Goal: Task Accomplishment & Management: Use online tool/utility

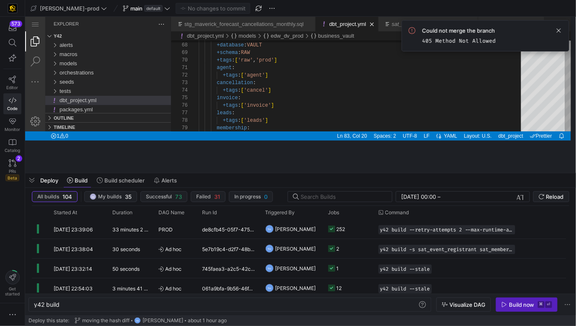
scroll to position [15, 57]
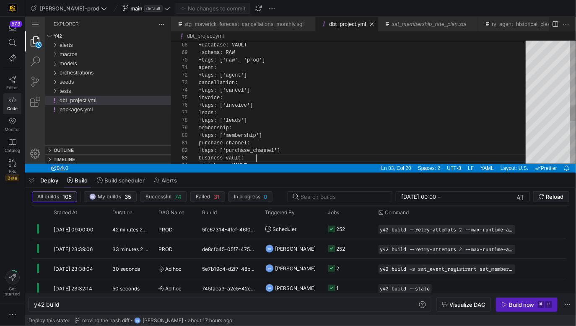
scroll to position [15, 57]
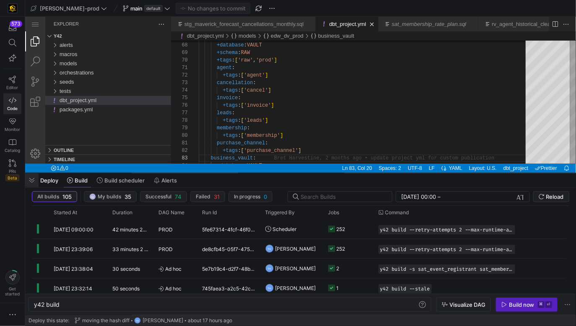
click at [26, 186] on span "button" at bounding box center [31, 180] width 13 height 14
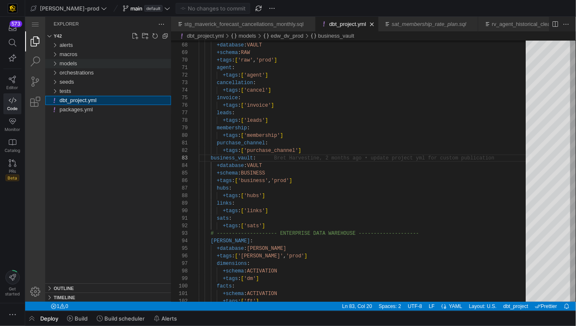
click at [98, 60] on div "models" at bounding box center [114, 63] width 111 height 9
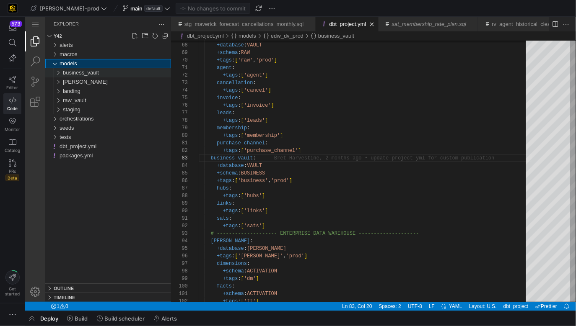
click at [86, 73] on span "business_vault" at bounding box center [80, 72] width 36 height 6
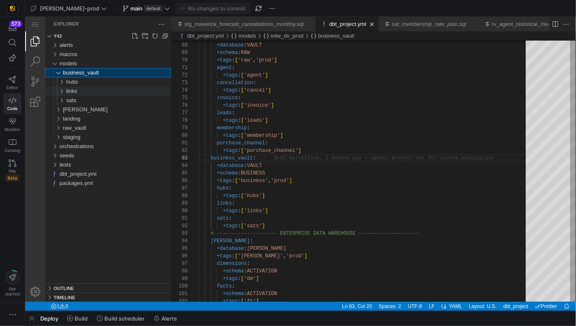
click at [88, 92] on div "links" at bounding box center [118, 90] width 105 height 9
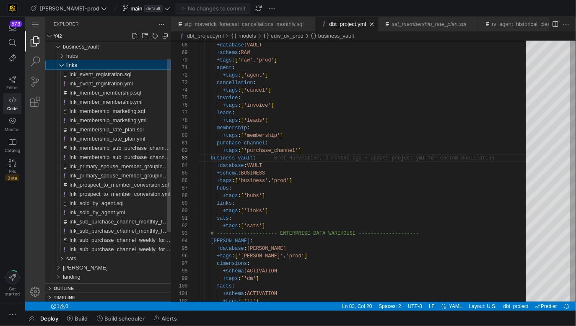
click at [80, 64] on div "links" at bounding box center [118, 64] width 105 height 9
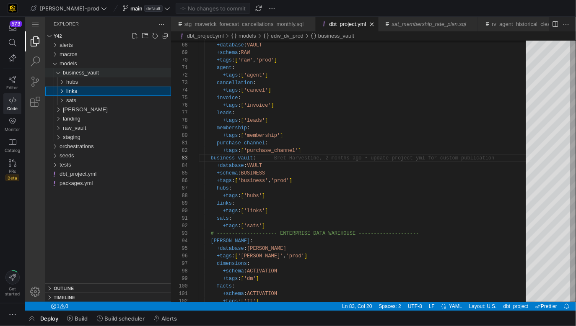
click at [75, 73] on span "business_vault" at bounding box center [80, 72] width 36 height 6
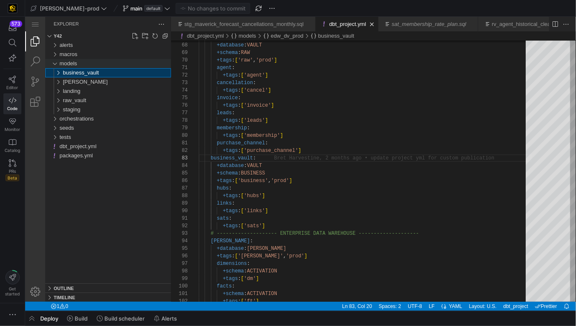
click at [77, 61] on span "models" at bounding box center [68, 63] width 18 height 6
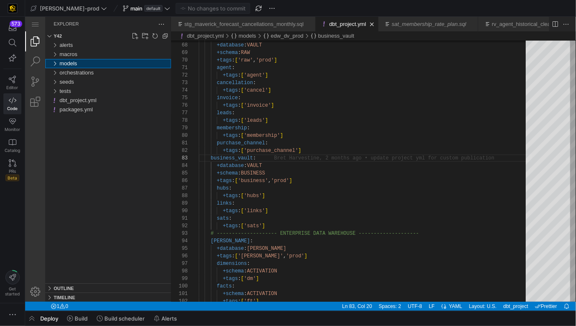
click at [82, 61] on div "models" at bounding box center [114, 63] width 111 height 9
click at [97, 109] on div "staging" at bounding box center [116, 109] width 108 height 9
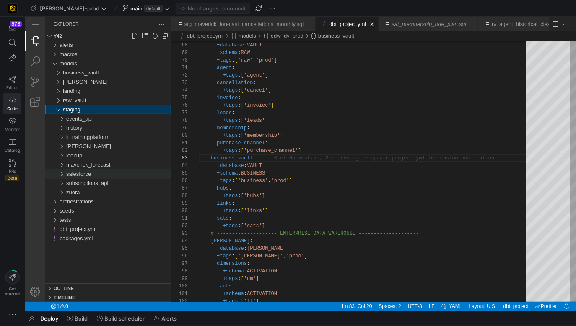
click at [106, 172] on div "salesforce" at bounding box center [118, 173] width 105 height 9
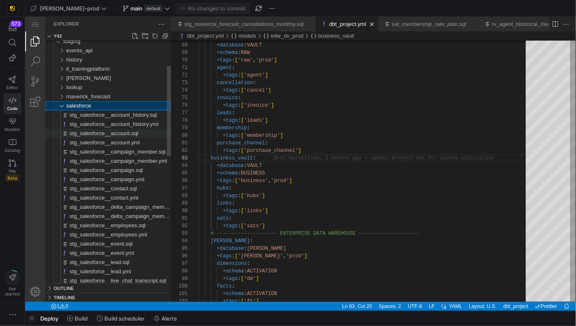
click at [111, 134] on span "stg_salesforce__account.sql" at bounding box center [103, 133] width 69 height 6
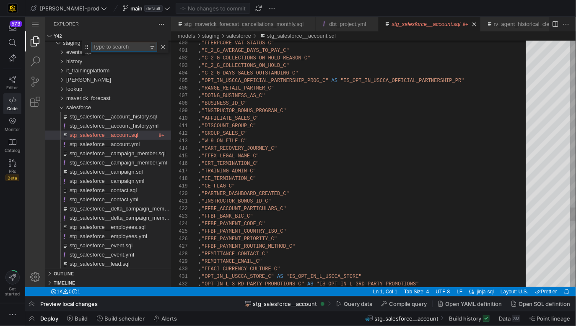
scroll to position [67, 118]
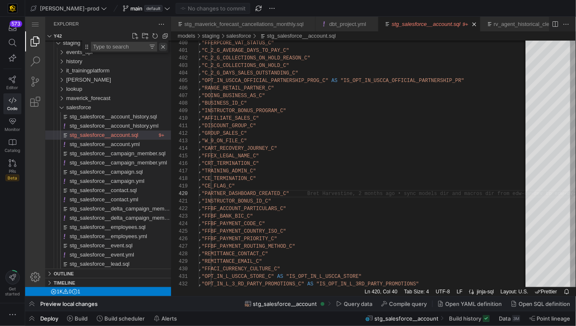
click at [165, 49] on link "Close" at bounding box center [162, 46] width 8 height 8
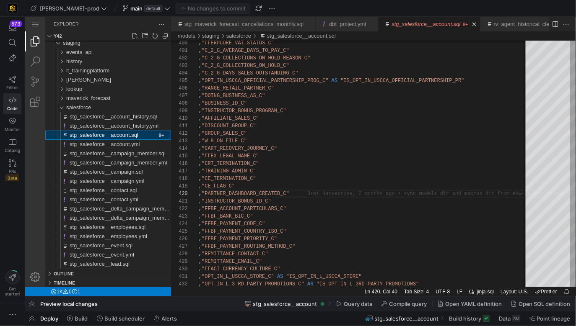
click at [165, 49] on div "events_api" at bounding box center [118, 51] width 105 height 9
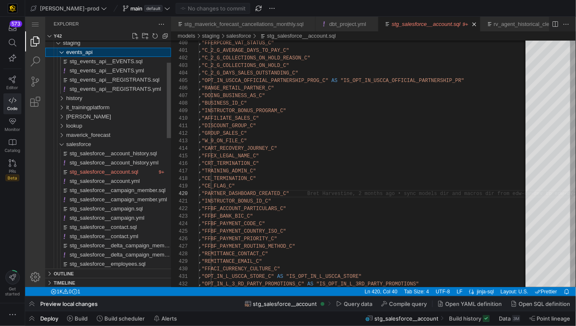
click at [116, 54] on div "events_api" at bounding box center [118, 51] width 105 height 9
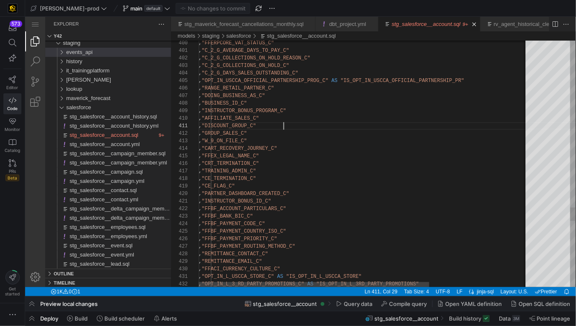
type textarea ", "C_2_G_AVERAGE_DAYS_TO_PAY_C" , "C_2_G_COLLECTIONS_ON_HOLD_REASON_C" , "C_2_G…"
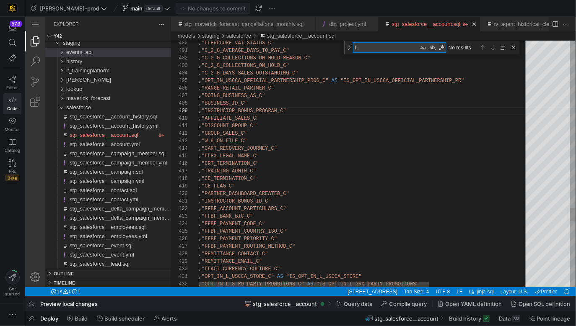
type textarea "le"
type textarea ", "OPT_IN_L_USCCA_STORE_C" AS "IS_OPT_IN_L_USCCA_STORE" , "OPT_IN_L_3_RD_PARTY_…"
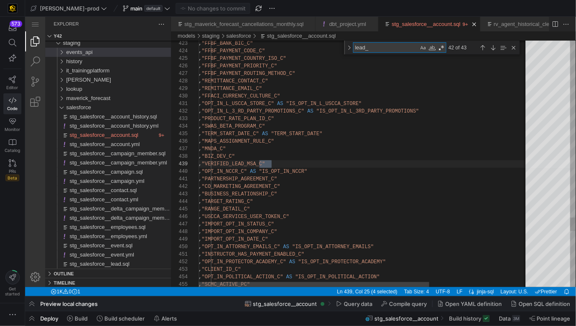
scroll to position [75, 75]
type textarea "lead_"
click at [489, 49] on div "Next Match (Enter)" at bounding box center [492, 47] width 9 height 9
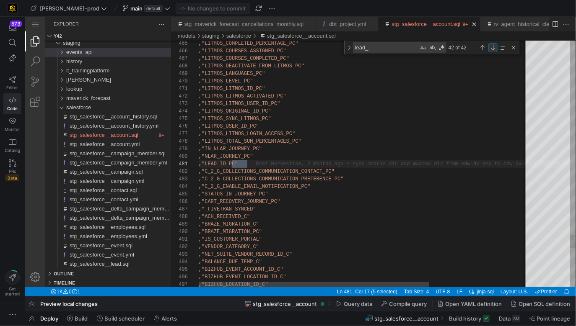
click at [489, 49] on div "Next Match (Enter)" at bounding box center [492, 47] width 9 height 9
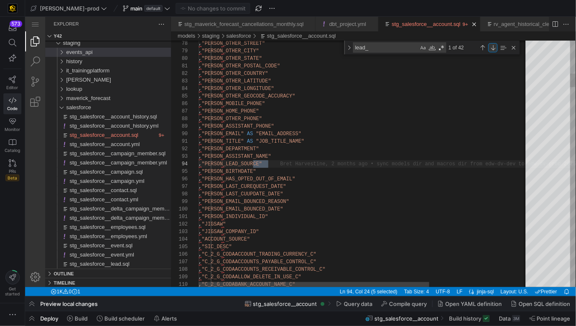
click at [489, 49] on div "Next Match (Enter)" at bounding box center [492, 47] width 9 height 9
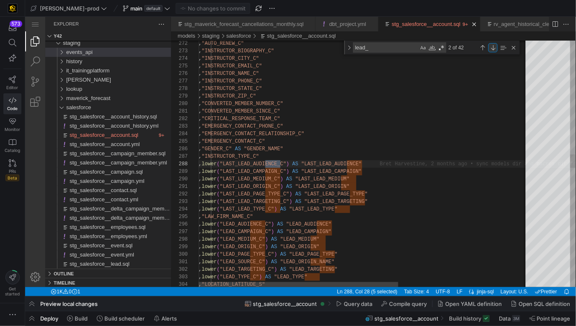
click at [489, 49] on div "Next Match (Enter)" at bounding box center [492, 47] width 9 height 9
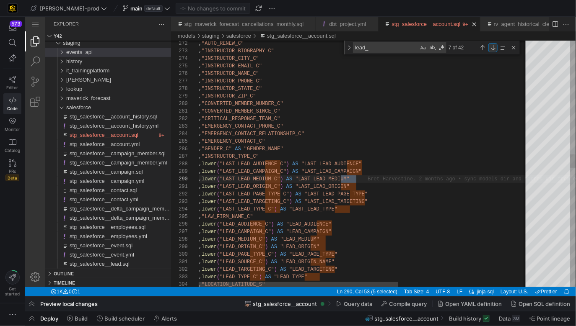
click at [489, 49] on div "Next Match (Enter)" at bounding box center [492, 47] width 9 height 9
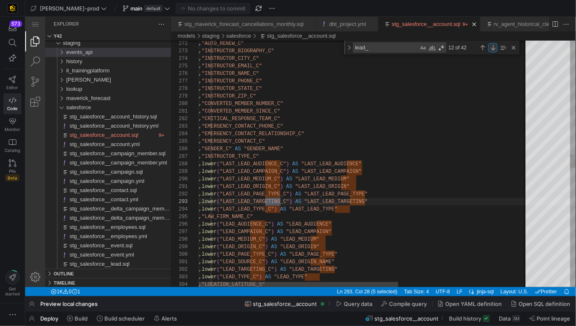
click at [489, 49] on div "Next Match (Enter)" at bounding box center [492, 47] width 9 height 9
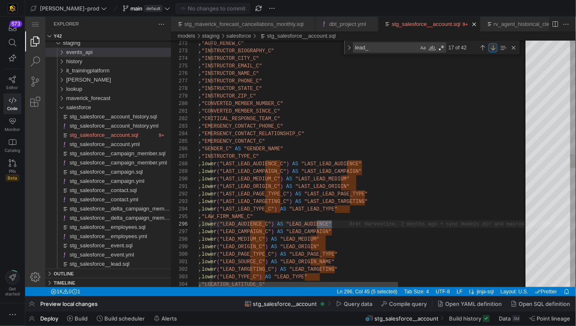
scroll to position [75, 133]
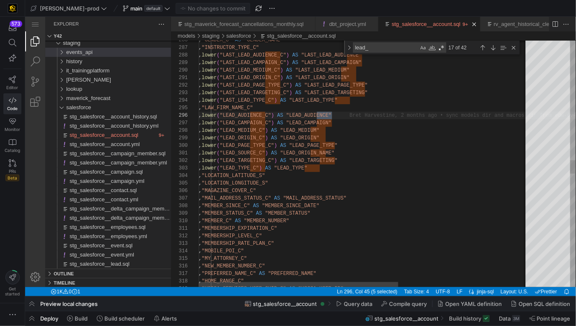
click at [365, 47] on textarea "lead_" at bounding box center [385, 47] width 65 height 10
type textarea ", "DISCOUNT_GROUP_C" , "GROUP_SALES_C" , "W_9_ON_FILE_C" , "CART_RECOVERY_JOURN…"
type textarea "re"
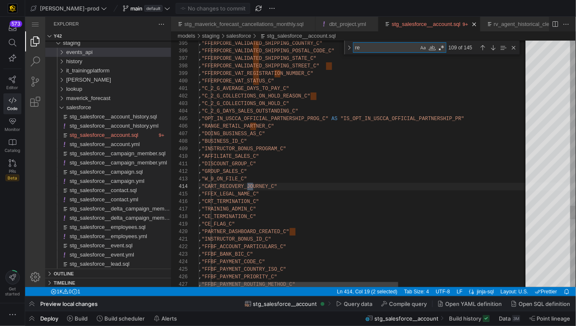
type textarea ", "LEAD_ID_PC" , "C_2_G_COLLECTIONS_COMMUNICATION_CONTACT_PC" , "C_2_G_COLLECTI…"
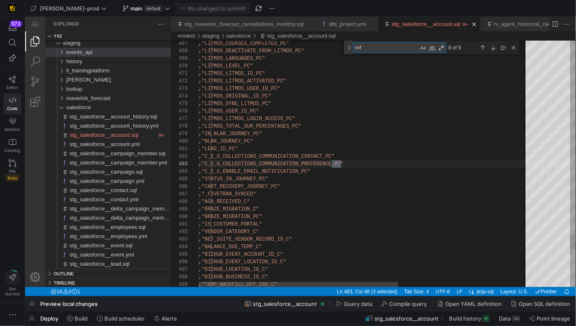
scroll to position [75, 142]
type textarea "ref"
click at [494, 47] on div "Next Match (Enter)" at bounding box center [492, 47] width 9 height 9
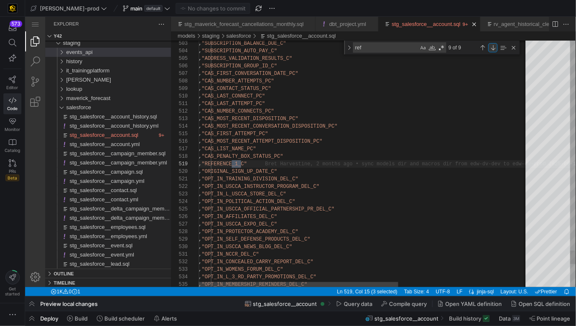
click at [494, 47] on div "Next Match (Enter)" at bounding box center [492, 47] width 9 height 9
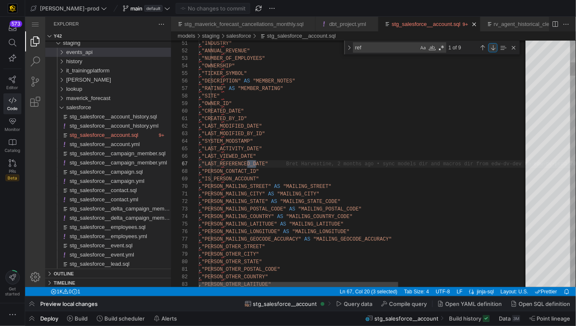
click at [494, 47] on div "Next Match (Enter)" at bounding box center [492, 47] width 9 height 9
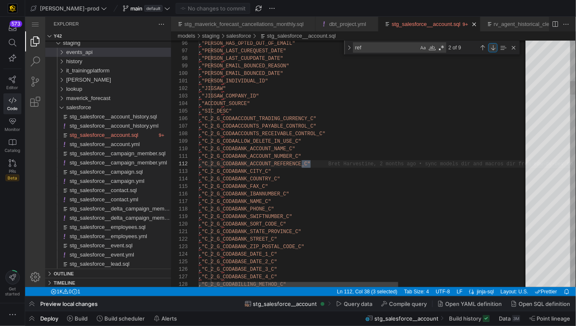
click at [494, 47] on div "Next Match (Enter)" at bounding box center [492, 47] width 9 height 9
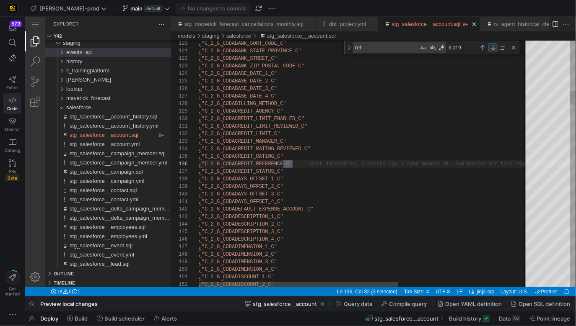
click at [494, 47] on div "Next Match (Enter)" at bounding box center [492, 47] width 9 height 9
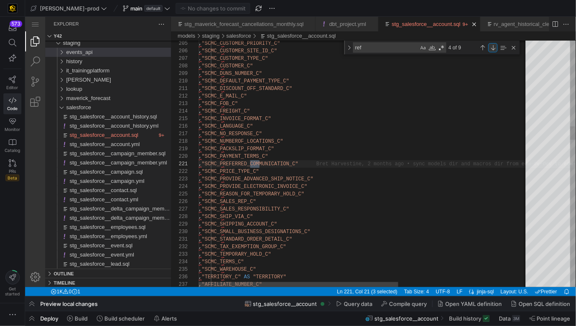
click at [494, 47] on div "Next Match (Enter)" at bounding box center [492, 47] width 9 height 9
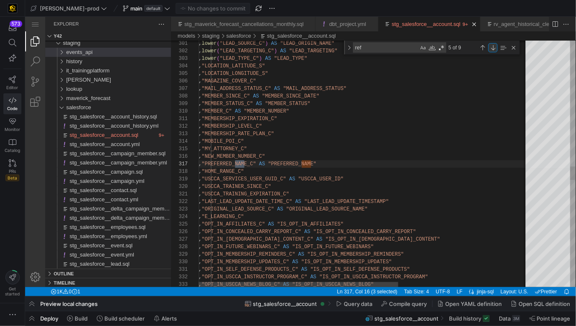
scroll to position [75, 45]
click at [394, 52] on div "ref ref" at bounding box center [398, 47] width 93 height 10
click at [389, 49] on textarea "ref" at bounding box center [385, 47] width 65 height 10
type textarea ", "LEAD_ID_PC" , "C_2_G_COLLECTIONS_COMMUNICATION_CONTACT_PC" , "C_2_G_COLLECTI…"
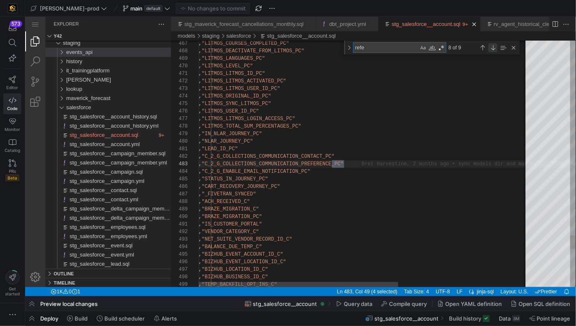
type textarea "refe"
click at [490, 48] on div "Next Match (Enter)" at bounding box center [492, 47] width 9 height 9
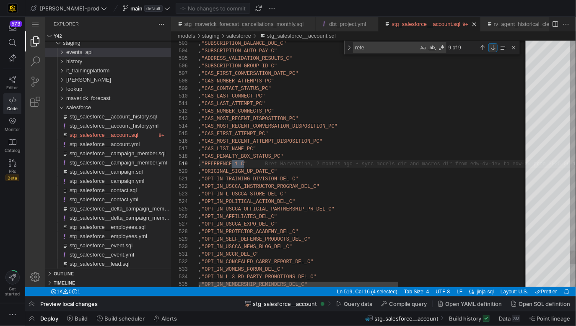
click at [490, 48] on div "Next Match (Enter)" at bounding box center [492, 47] width 9 height 9
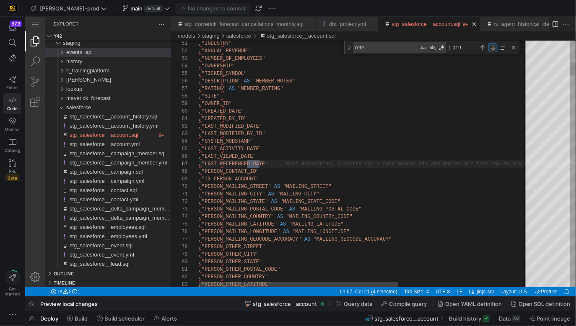
click at [490, 48] on div "Next Match (Enter)" at bounding box center [492, 47] width 9 height 9
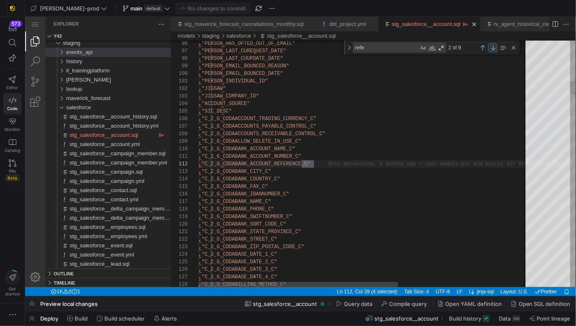
click at [490, 48] on div "Next Match (Enter)" at bounding box center [492, 47] width 9 height 9
type textarea ", "C_2_G_CODACREDIT_LIMIT_REVIEWED_C" , "C_2_G_CODACREDIT_LIMIT_C" , "C_2_G_COD…"
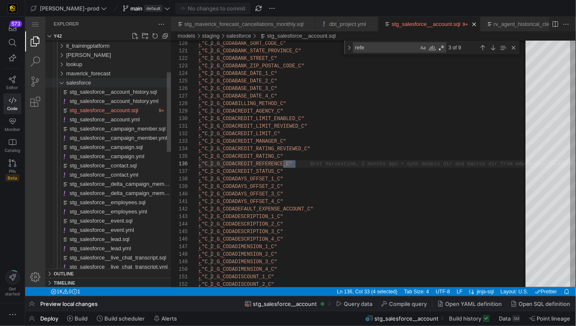
click at [93, 87] on div "salesforce" at bounding box center [118, 82] width 105 height 9
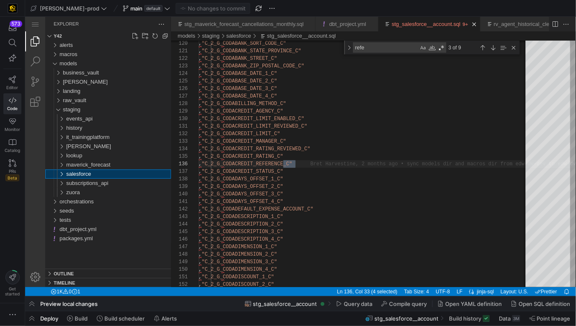
click at [114, 172] on div "salesforce" at bounding box center [118, 173] width 105 height 9
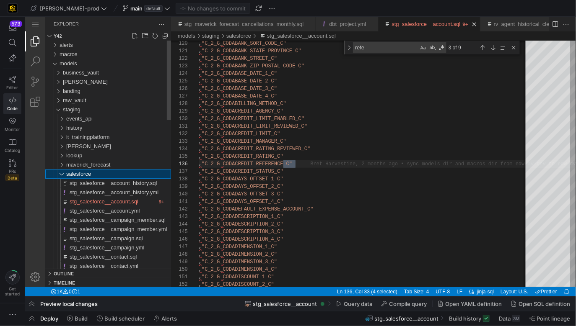
click at [115, 172] on div "salesforce" at bounding box center [118, 173] width 105 height 9
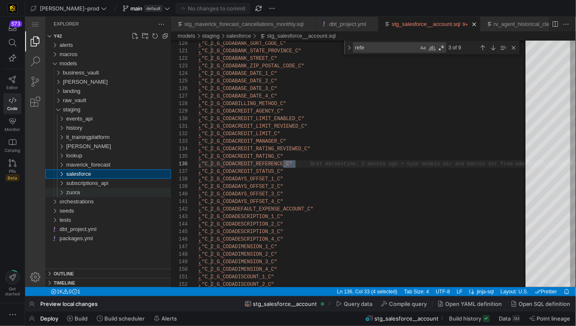
click at [83, 192] on div "zuora" at bounding box center [118, 192] width 105 height 9
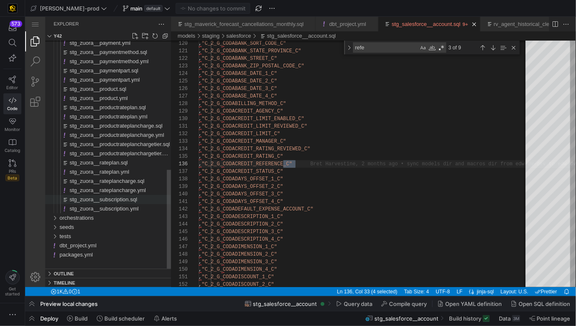
click at [108, 200] on span "stg_zuora__subscription.sql" at bounding box center [102, 199] width 67 height 6
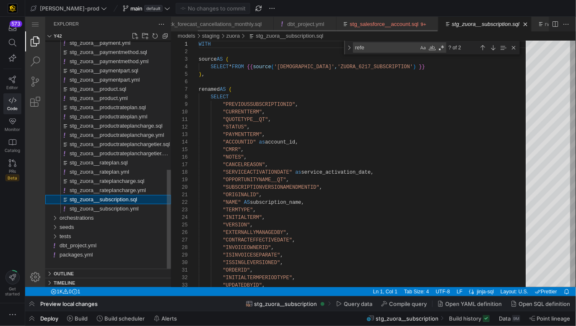
scroll to position [75, 0]
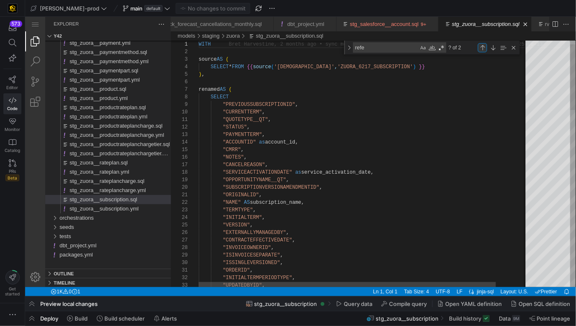
click at [483, 47] on div "Previous Match (⇧Enter)" at bounding box center [481, 47] width 9 height 9
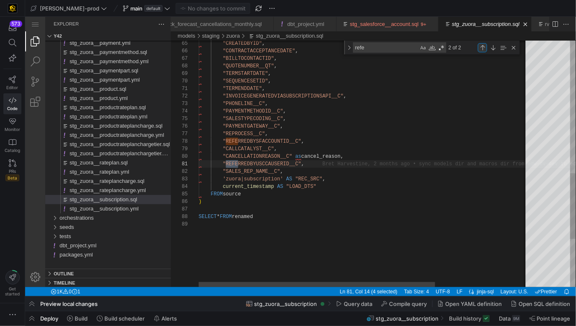
scroll to position [0, 50]
click at [483, 46] on div "Previous Match (⇧Enter)" at bounding box center [481, 47] width 9 height 9
type textarea ""TERMENDDATE", "INVOICEGENERATEDVIASUBSCRIPTIONSAPI__C", "PHONELINE__C", "PAYME…"
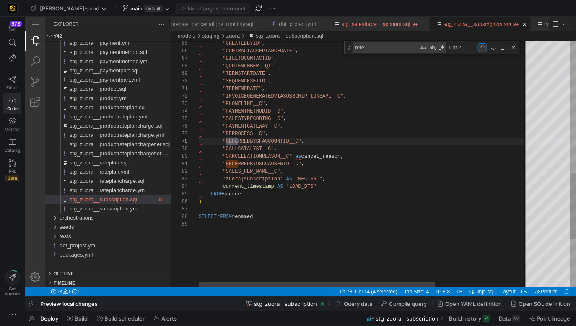
scroll to position [75, 39]
click at [512, 47] on div "Close (Escape)" at bounding box center [512, 47] width 9 height 9
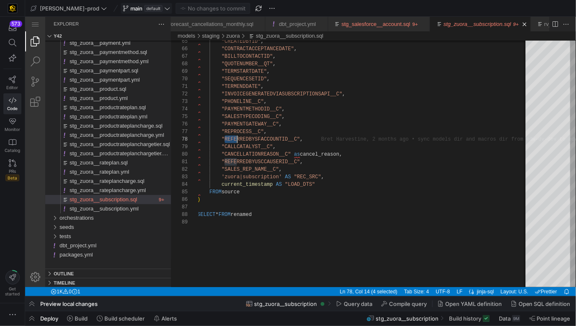
click at [144, 7] on span "default" at bounding box center [153, 8] width 18 height 7
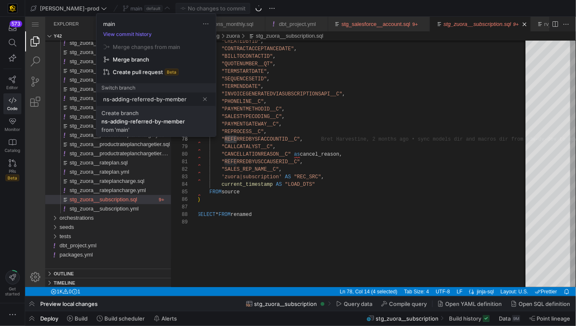
type input "ns-adding-referred-by-member"
click at [152, 118] on div "ns-adding-referred-by-member" at bounding box center [142, 121] width 83 height 7
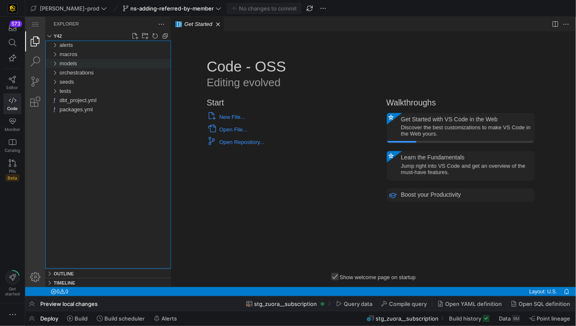
click at [72, 60] on span "models" at bounding box center [68, 63] width 18 height 6
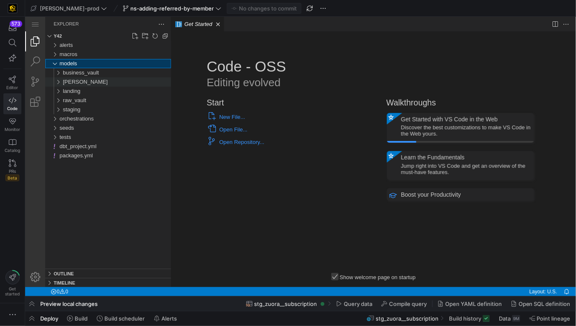
click at [78, 83] on div "[PERSON_NAME]" at bounding box center [116, 81] width 108 height 9
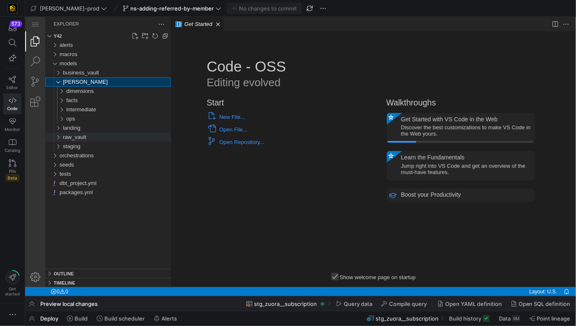
click at [80, 135] on span "raw_vault" at bounding box center [73, 137] width 23 height 6
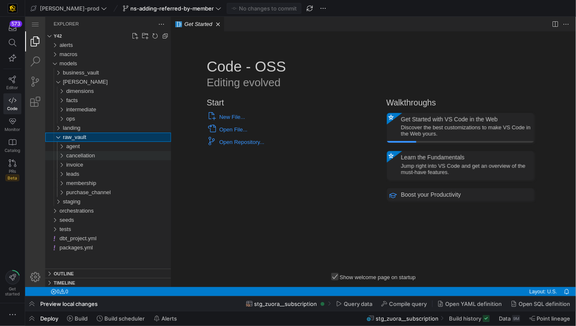
click at [86, 151] on div "cancellation" at bounding box center [118, 155] width 105 height 9
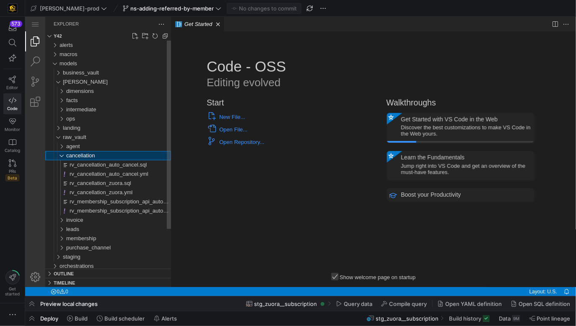
click at [82, 152] on span "cancellation" at bounding box center [80, 155] width 29 height 6
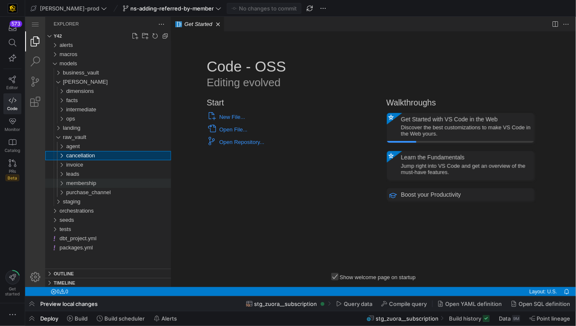
click at [82, 184] on span "membership" at bounding box center [81, 183] width 30 height 6
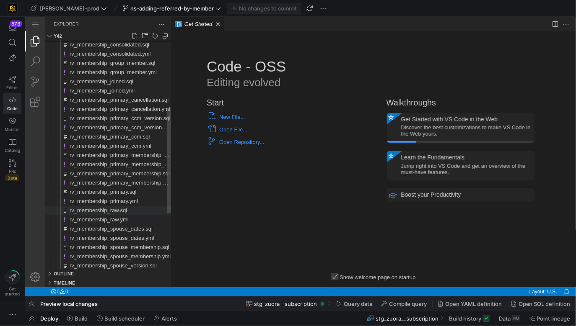
click at [121, 207] on span "rv_membership_raw.sql" at bounding box center [97, 210] width 57 height 6
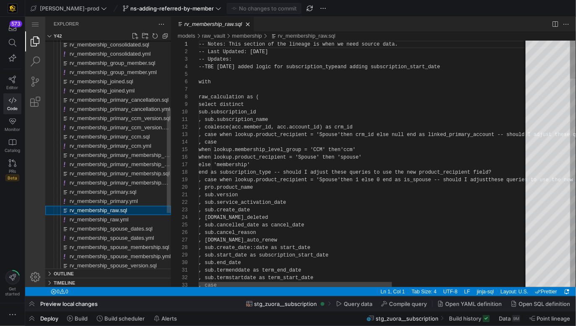
scroll to position [75, 0]
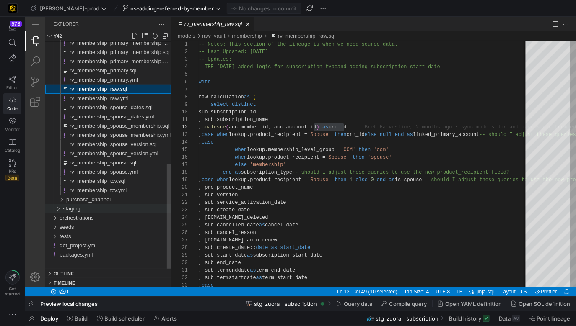
click at [79, 209] on span "staging" at bounding box center [71, 208] width 18 height 6
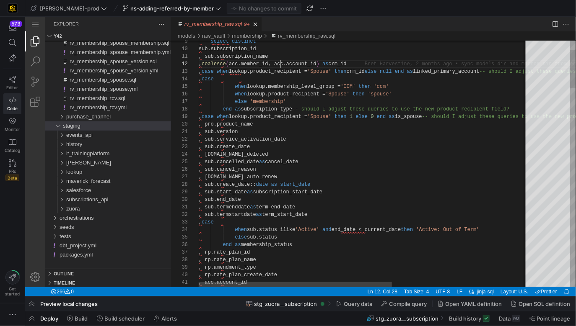
scroll to position [8, 96]
type textarea ", sub.subscription_name , coalesce(acc.member_id, acc.account_id) as crm_id , c…"
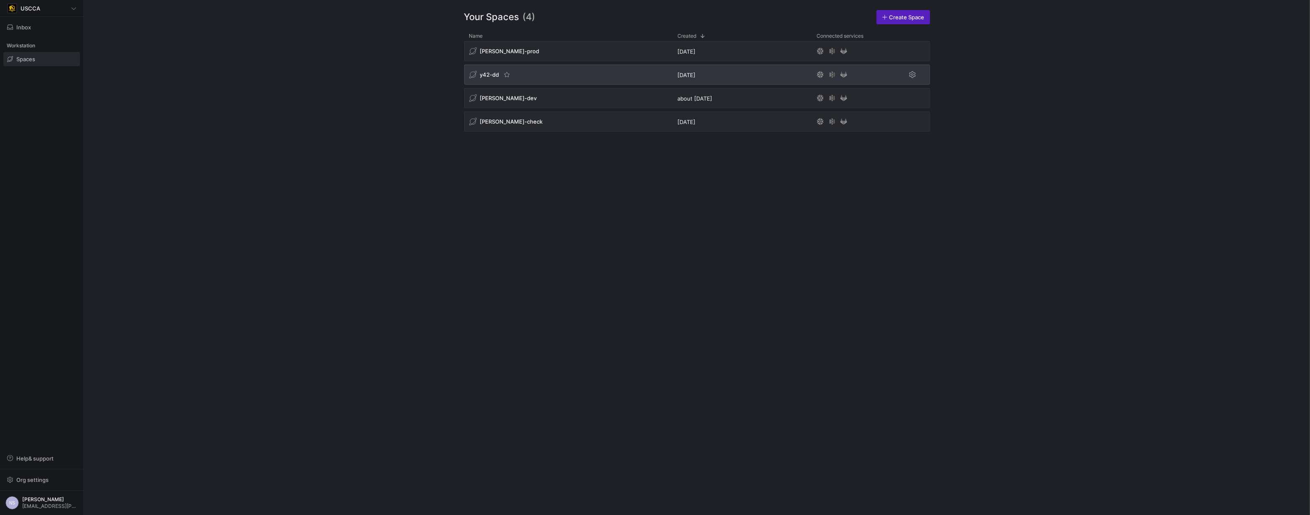
click at [604, 72] on div "y42-dd" at bounding box center [568, 75] width 209 height 20
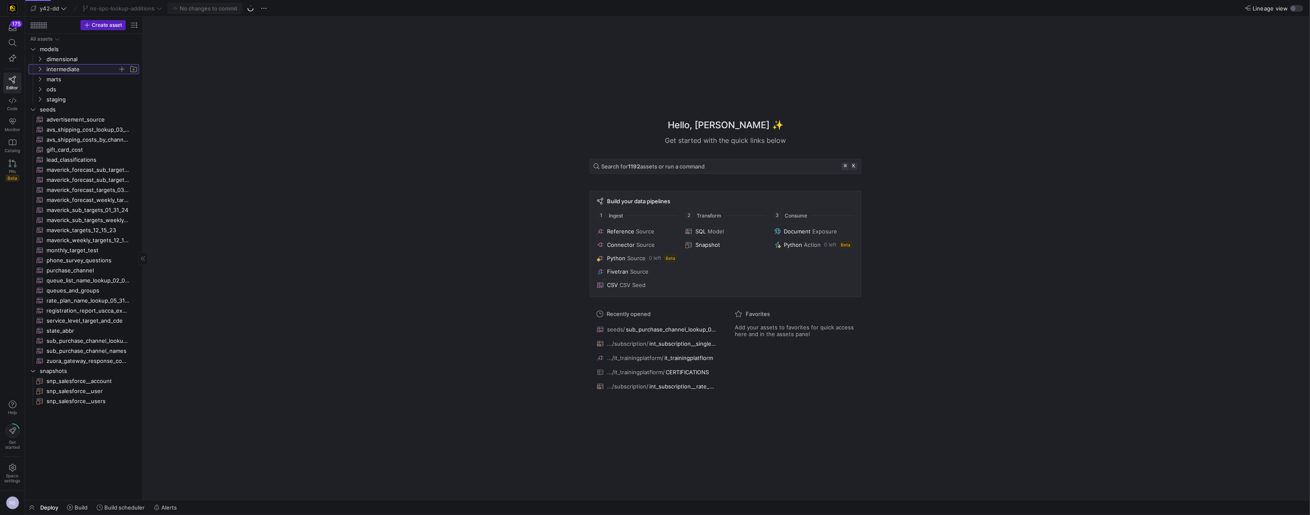
click at [65, 70] on span "intermediate" at bounding box center [82, 70] width 71 height 10
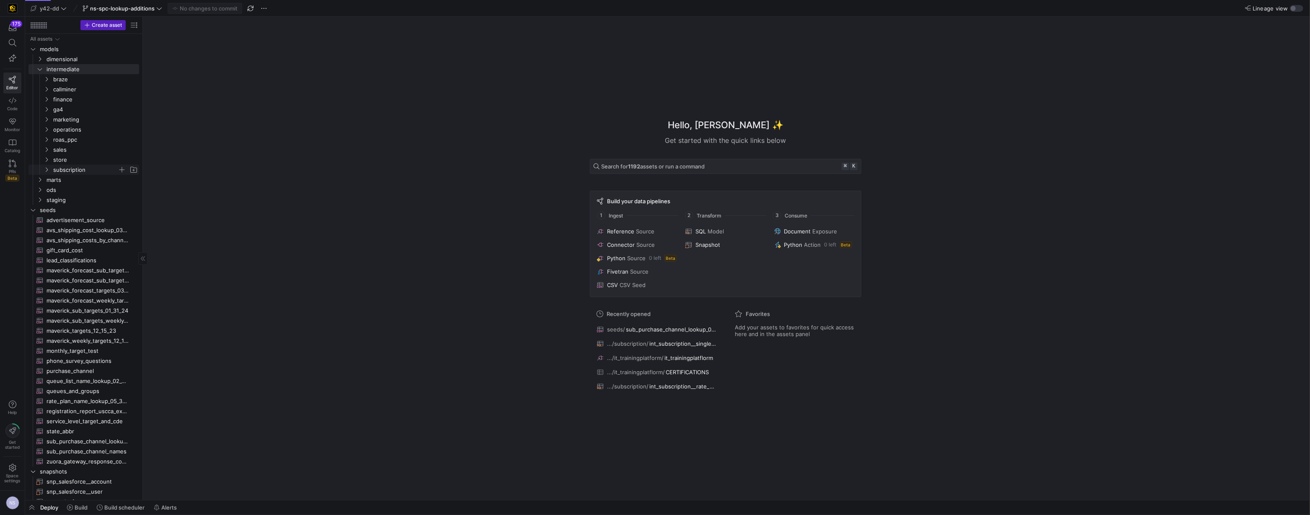
click at [75, 167] on span "subscription" at bounding box center [85, 170] width 65 height 10
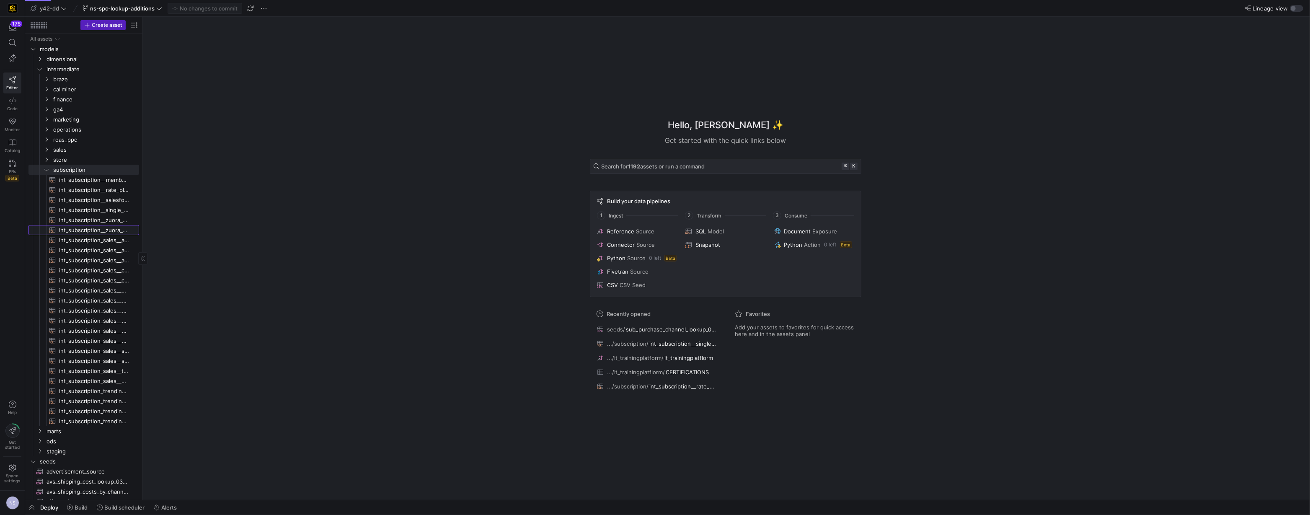
click at [94, 229] on span "int_subscription__zuora_core_consolidated​​​​​​​​​​" at bounding box center [94, 230] width 70 height 10
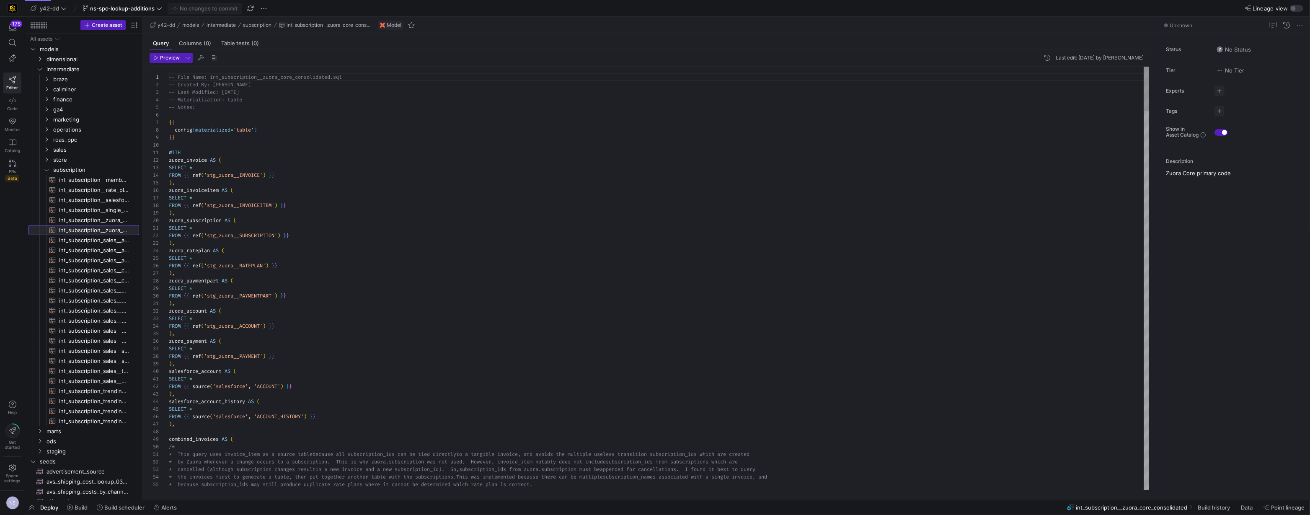
scroll to position [75, 0]
type textarea "WITH zuora_invoice AS ( SELECT * FROM {{ ref('stg_zuora__INVOICE') }} ), zuora_…"
type textarea "r"
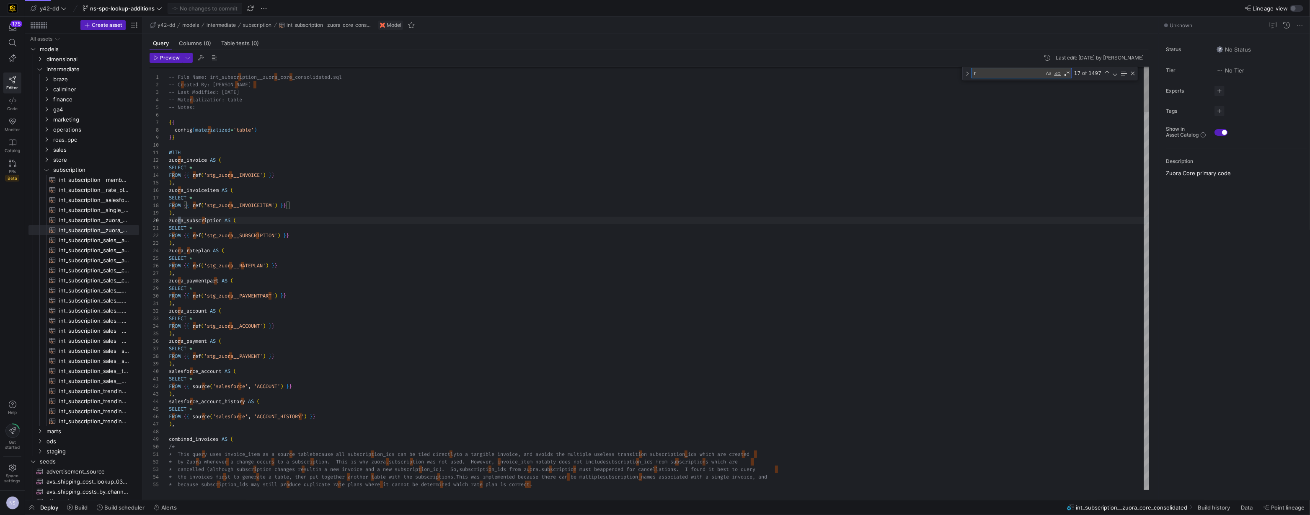
type textarea "SELECT * FROM {{ ref('stg_zuora__SUBSCRIPTION') }} ), zuora_rateplan AS ( SELEC…"
type textarea "refer"
click at [115, 212] on span "int_subscription__single_row_consolidated​​​​​​​​​​" at bounding box center [94, 210] width 70 height 10
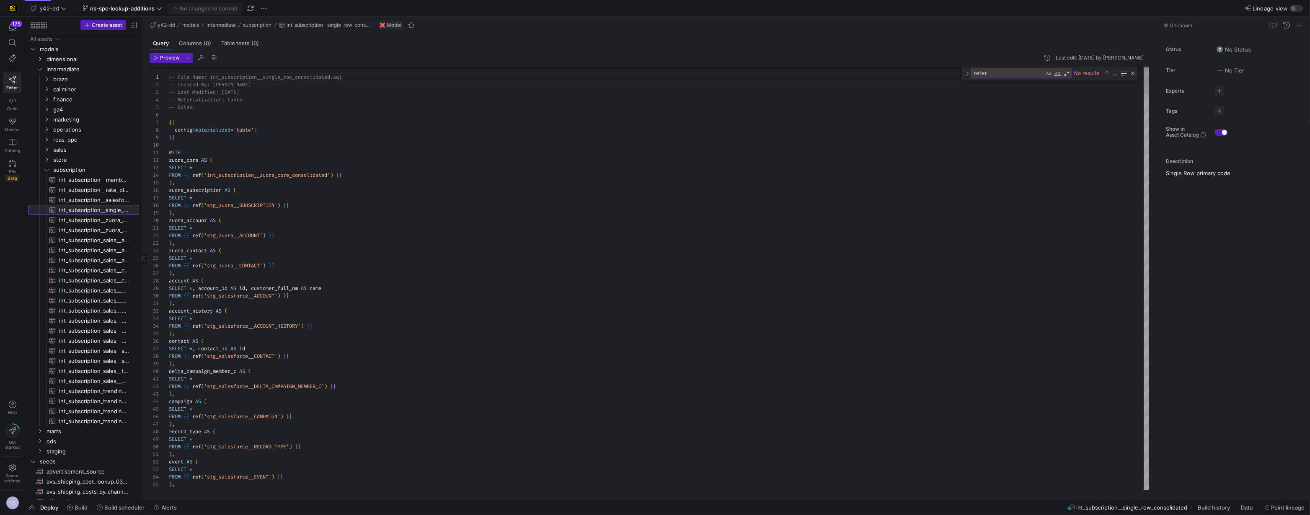
scroll to position [75, 0]
click at [1115, 74] on div "Next Match (Enter)" at bounding box center [1115, 73] width 7 height 7
click at [1114, 73] on div "Next Match (Enter)" at bounding box center [1115, 73] width 7 height 7
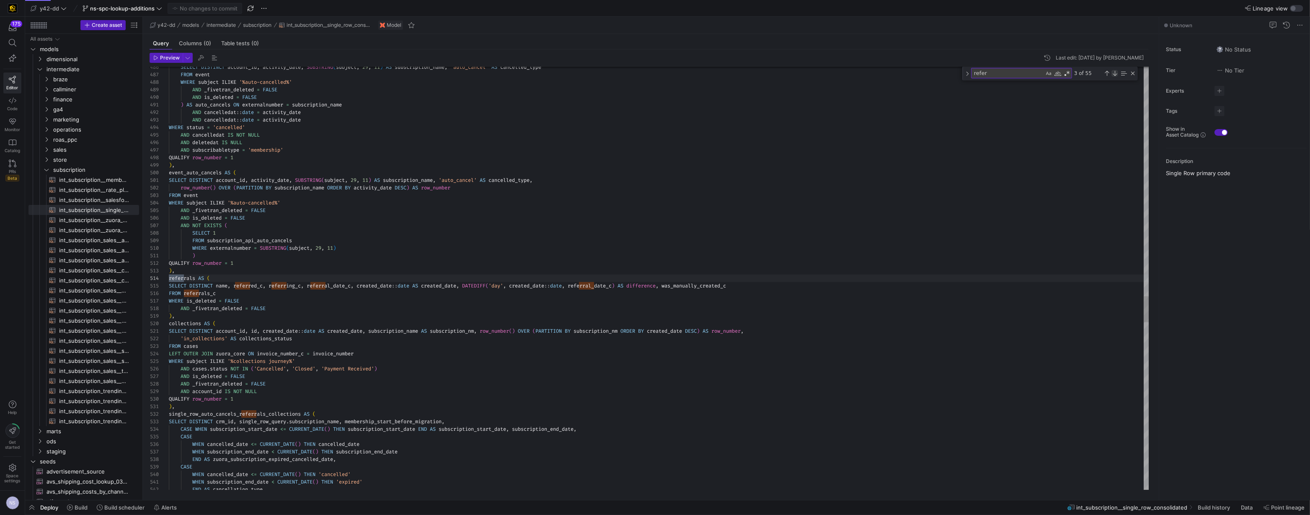
click at [1114, 73] on div "Next Match (Enter)" at bounding box center [1115, 73] width 7 height 7
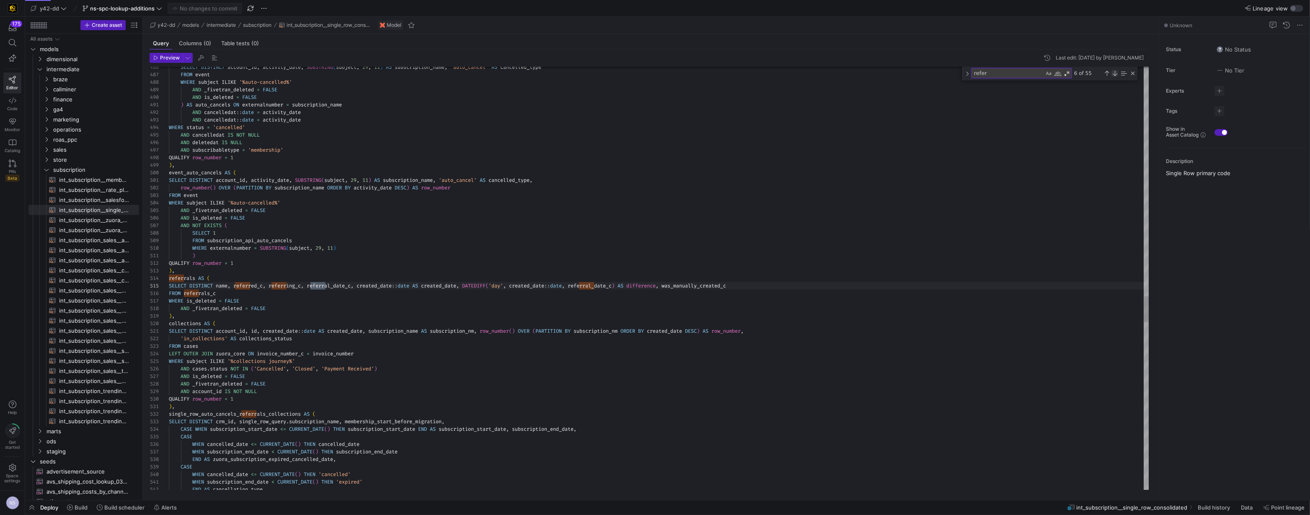
click at [1114, 73] on div "Next Match (Enter)" at bounding box center [1115, 73] width 7 height 7
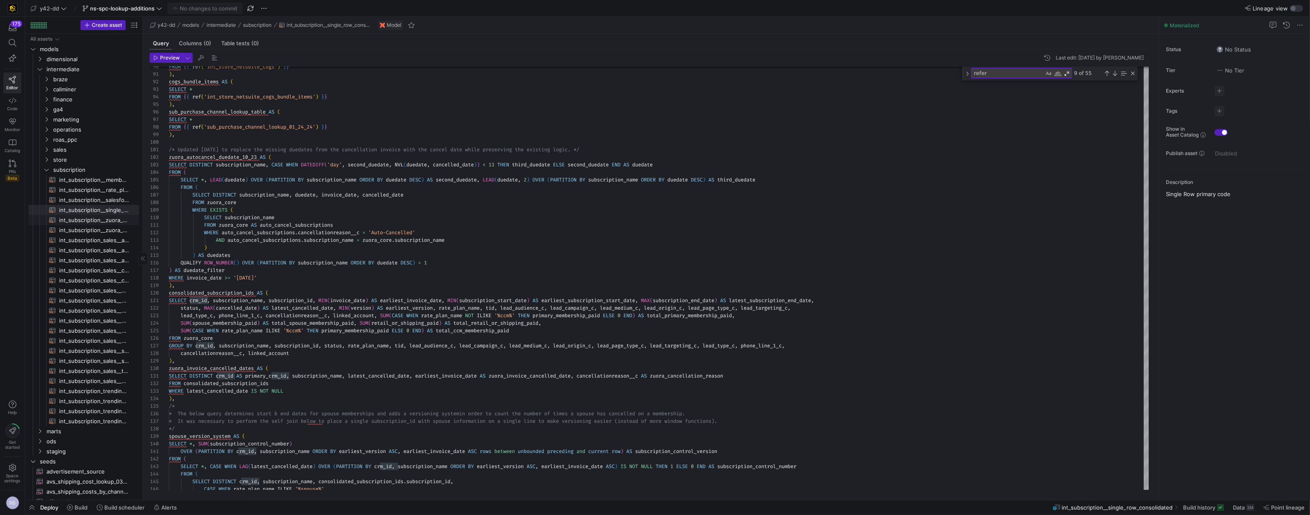
drag, startPoint x: 107, startPoint y: 221, endPoint x: 140, endPoint y: 217, distance: 32.5
click at [107, 221] on span "int_subscription__zuora_ccm_membership_active_rate_plans​​​​​​​​​​" at bounding box center [94, 220] width 70 height 10
type textarea "-- File Name: int_subscription__zuora_ccm_membership_active_rate_plans.sql -- C…"
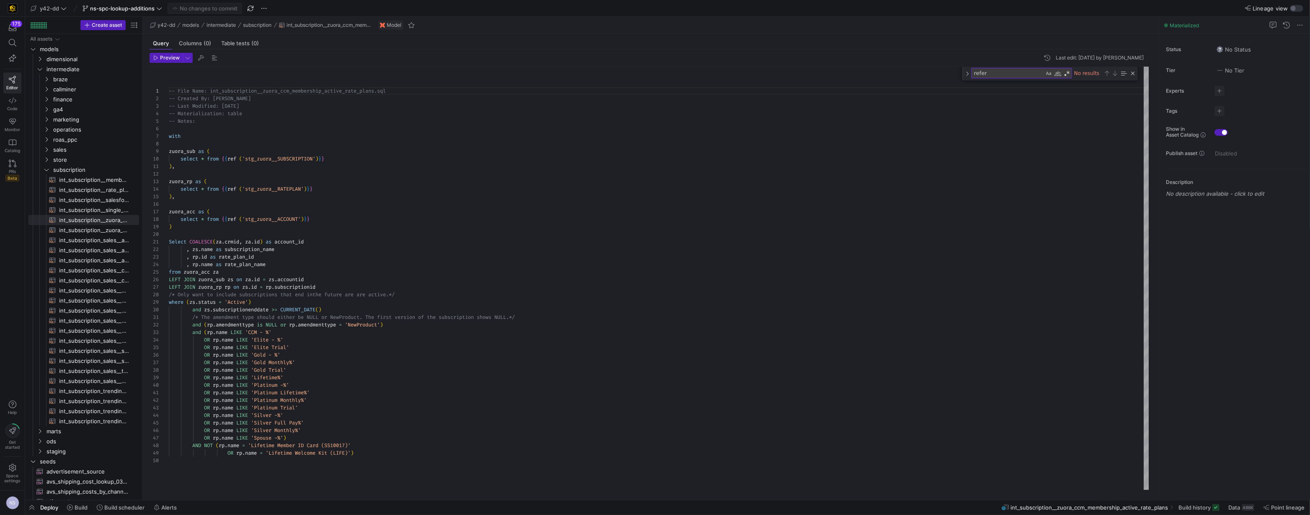
click at [983, 73] on textarea "refer" at bounding box center [1008, 73] width 72 height 10
type textarea "cr"
type textarea "Select COALESCE(za.crmid, za.id) as account_id , zs.name as subscription_name ,…"
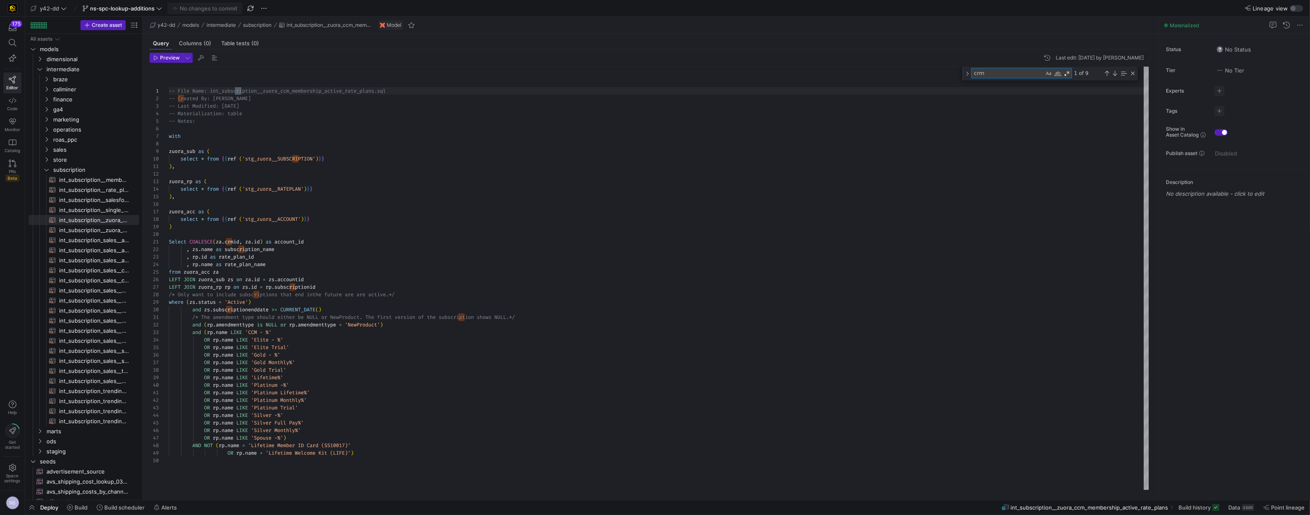
scroll to position [75, 66]
type textarea "crm"
click at [103, 212] on span "int_subscription__single_row_consolidated​​​​​​​​​​" at bounding box center [94, 210] width 70 height 10
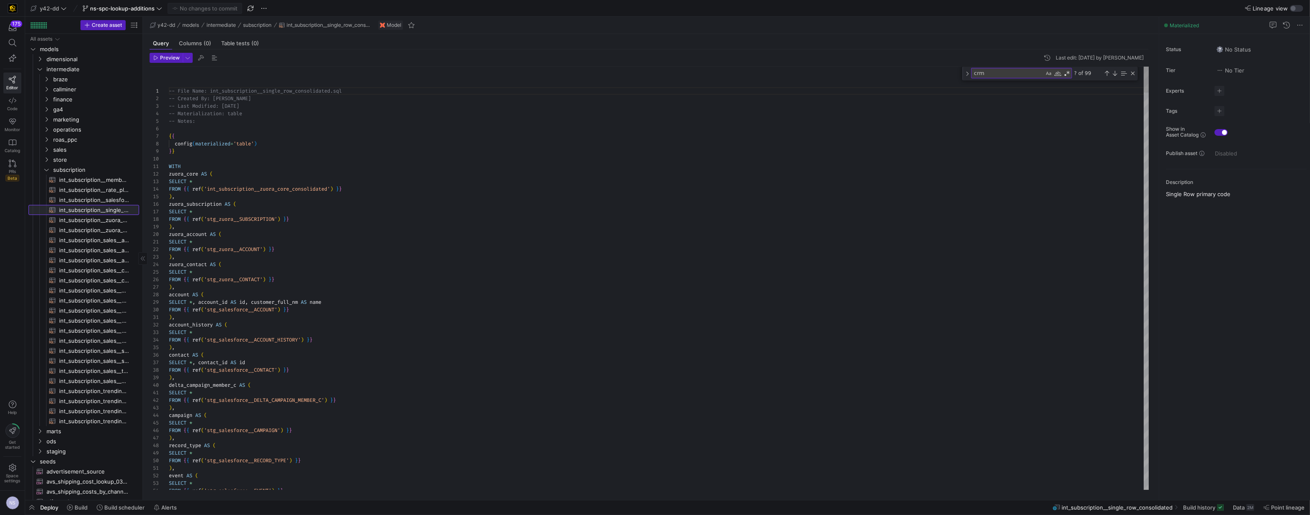
scroll to position [75, 0]
click at [1115, 72] on div "Next Match (Enter)" at bounding box center [1115, 73] width 7 height 7
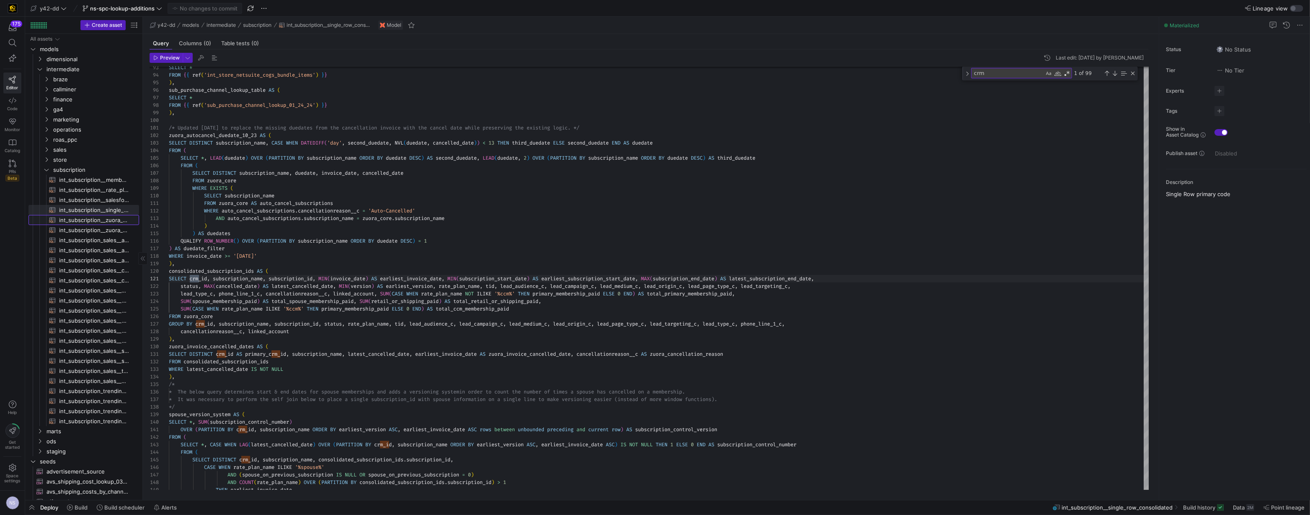
click at [107, 220] on span "int_subscription__zuora_ccm_membership_active_rate_plans​​​​​​​​​​" at bounding box center [94, 220] width 70 height 10
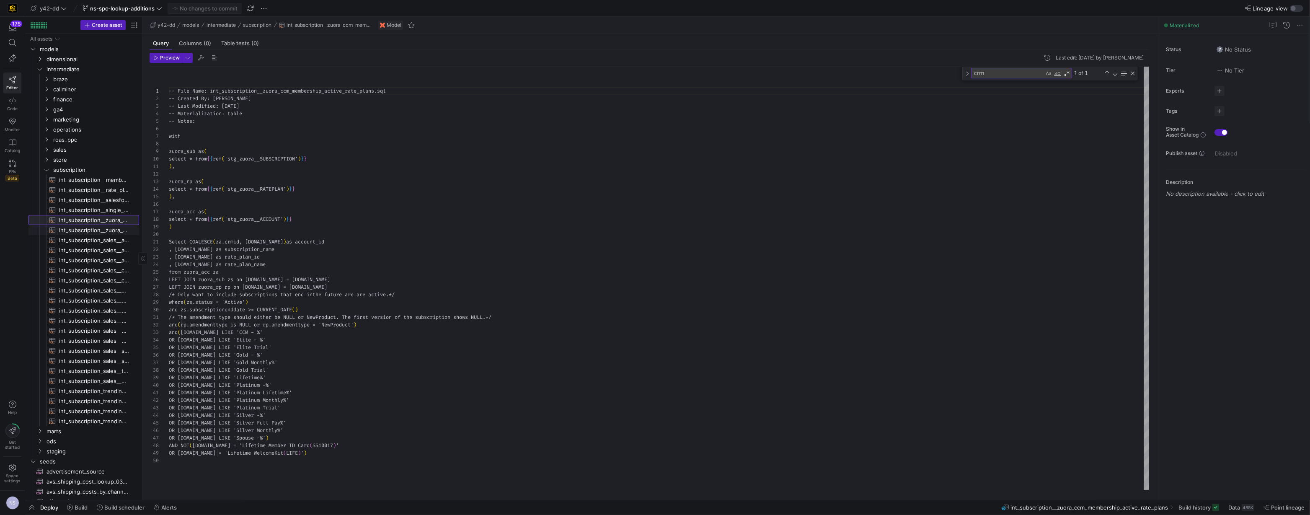
scroll to position [75, 0]
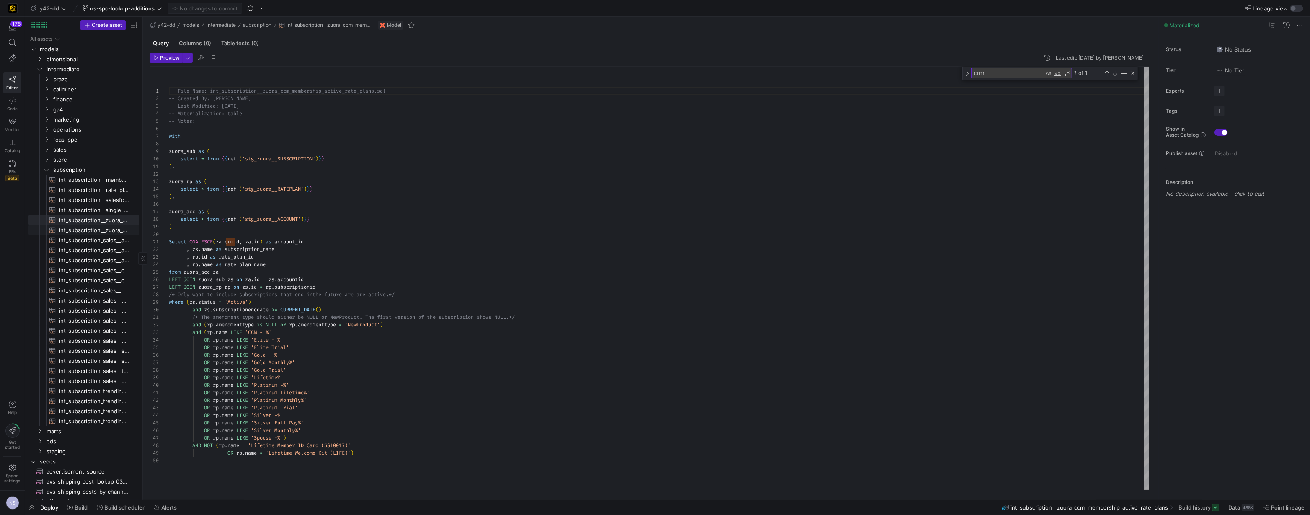
click at [108, 228] on span "int_subscription__zuora_core_consolidated​​​​​​​​​​" at bounding box center [94, 230] width 70 height 10
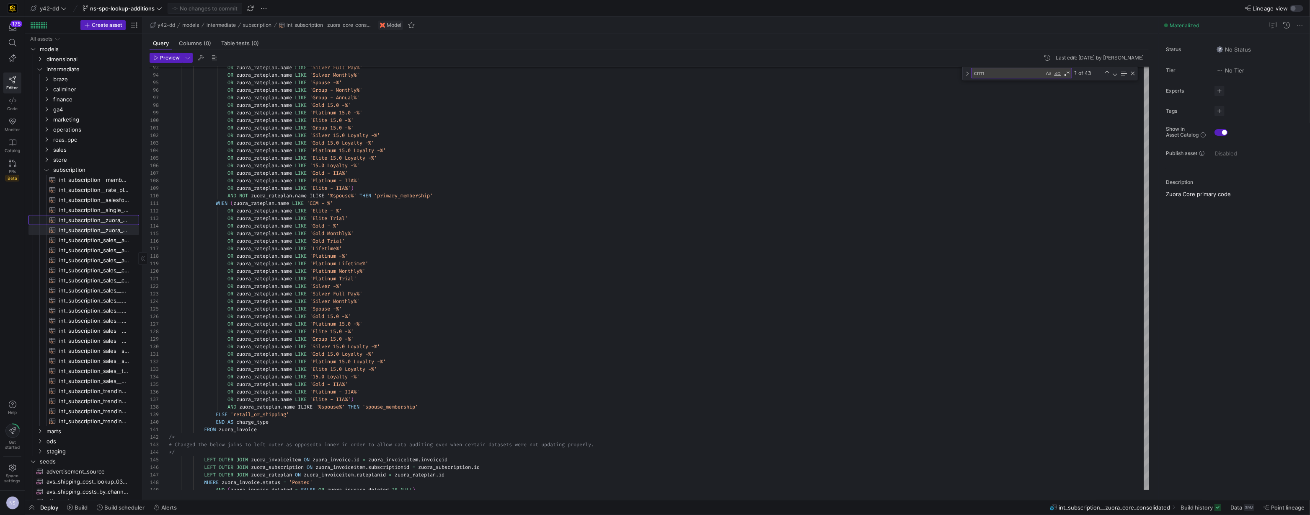
click at [108, 221] on span "int_subscription__zuora_ccm_membership_active_rate_plans​​​​​​​​​​" at bounding box center [94, 220] width 70 height 10
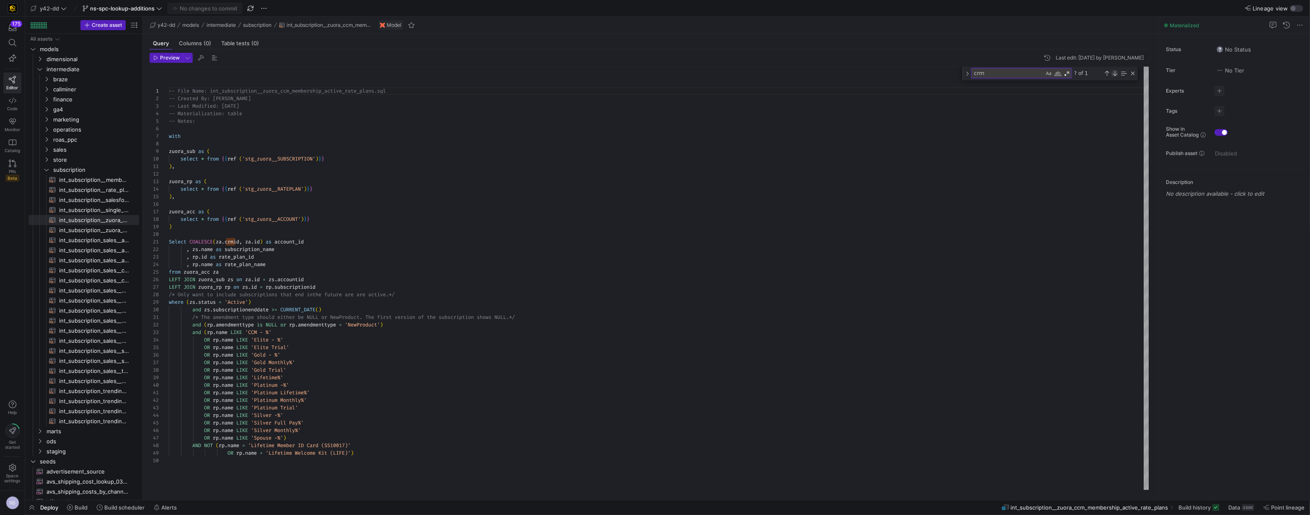
click at [1114, 73] on div "Next Match (Enter)" at bounding box center [1115, 73] width 7 height 7
click at [99, 228] on span "int_subscription__zuora_core_consolidated​​​​​​​​​​" at bounding box center [94, 230] width 70 height 10
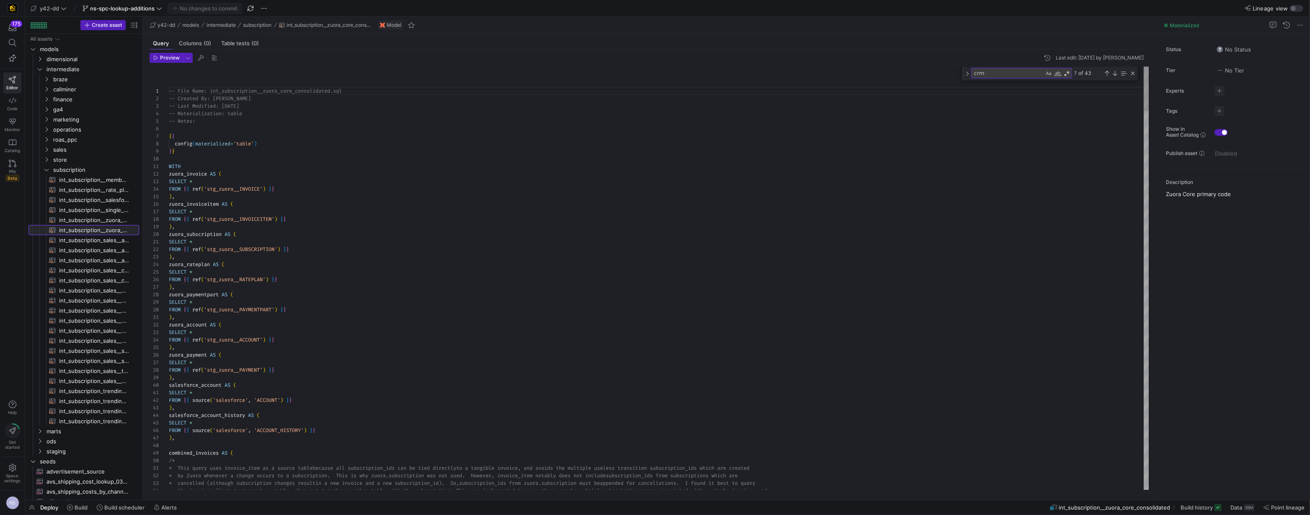
scroll to position [75, 0]
click at [1109, 74] on div "Previous Match (⇧Enter)" at bounding box center [1107, 73] width 7 height 7
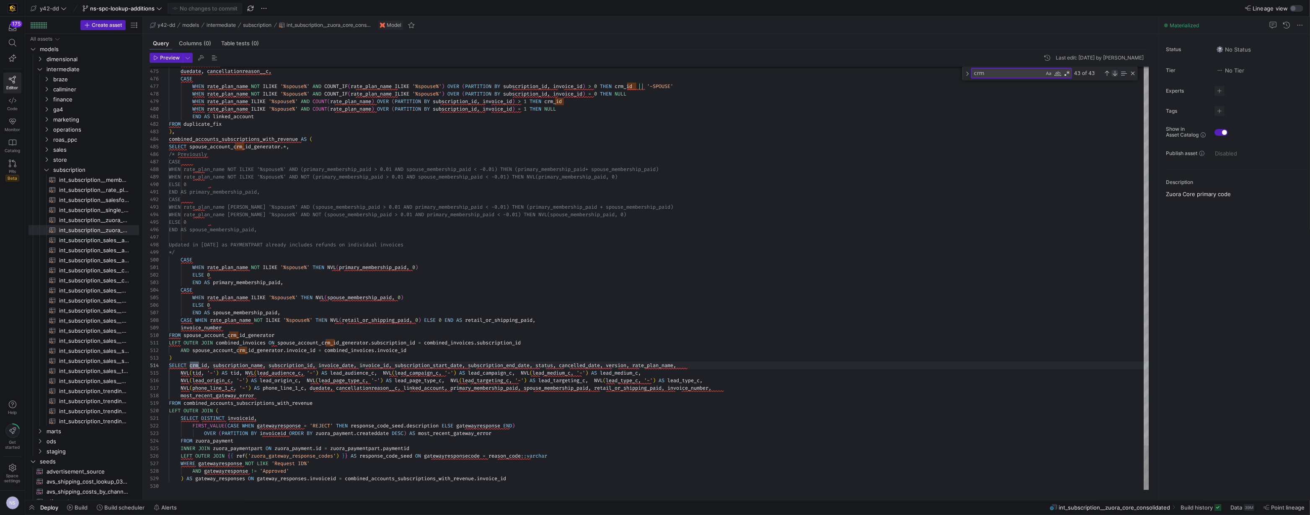
click at [1117, 72] on div "Next Match (Enter)" at bounding box center [1115, 73] width 7 height 7
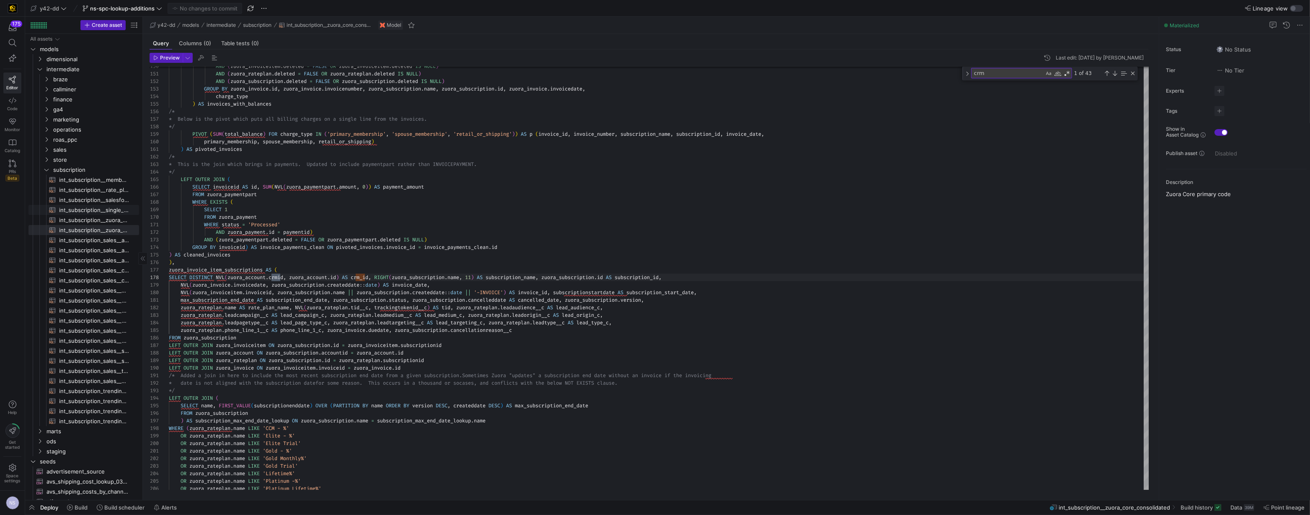
click at [98, 212] on span "int_subscription__single_row_consolidated​​​​​​​​​​" at bounding box center [94, 210] width 70 height 10
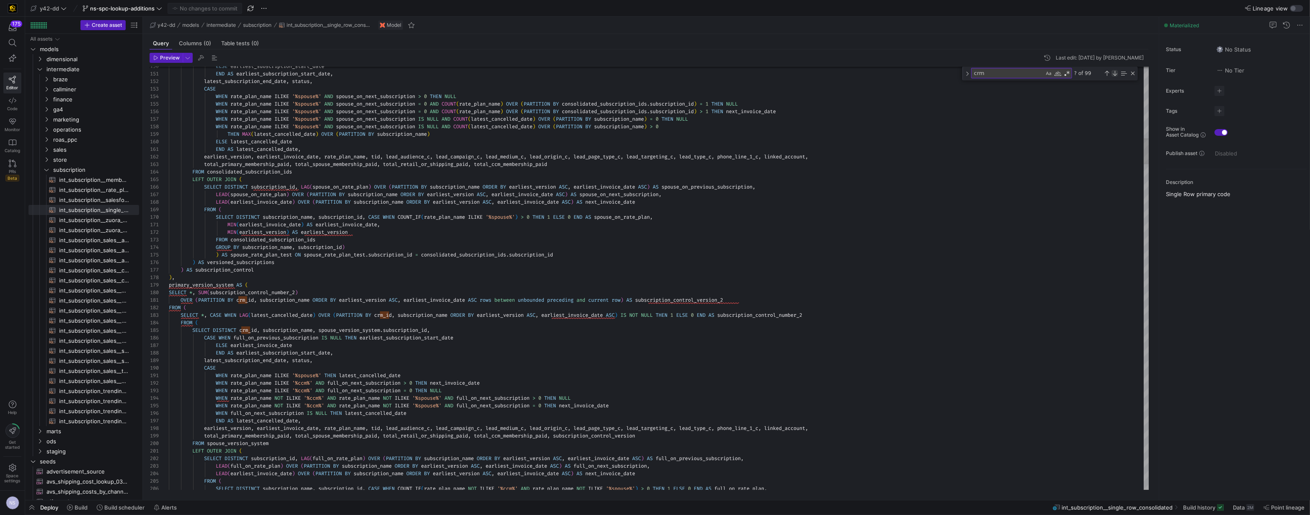
click at [1115, 73] on div "Next Match (Enter)" at bounding box center [1115, 73] width 7 height 7
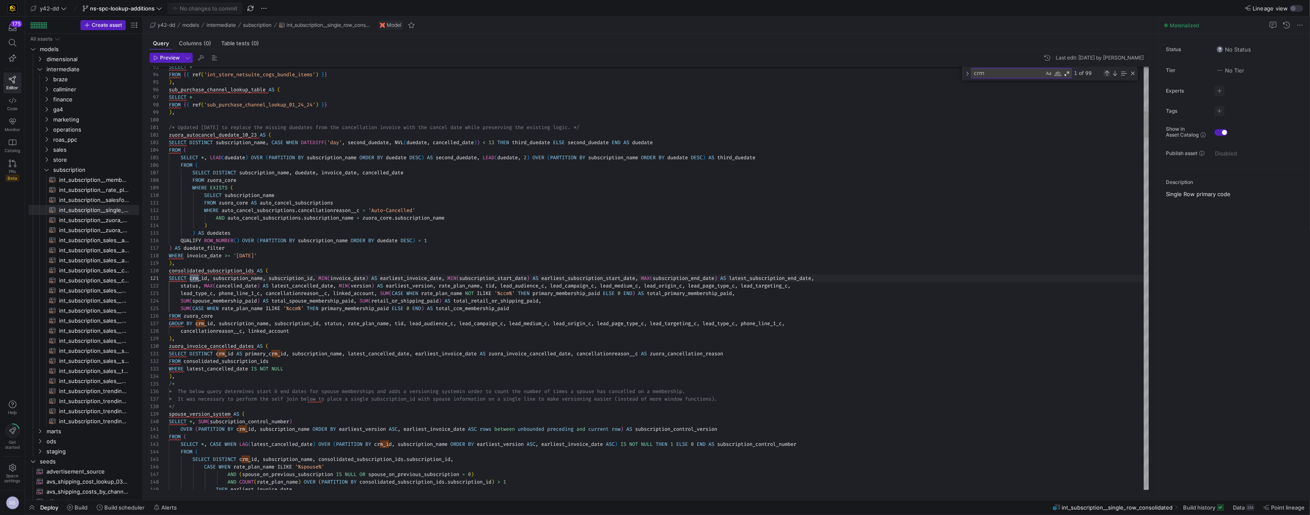
scroll to position [15, 30]
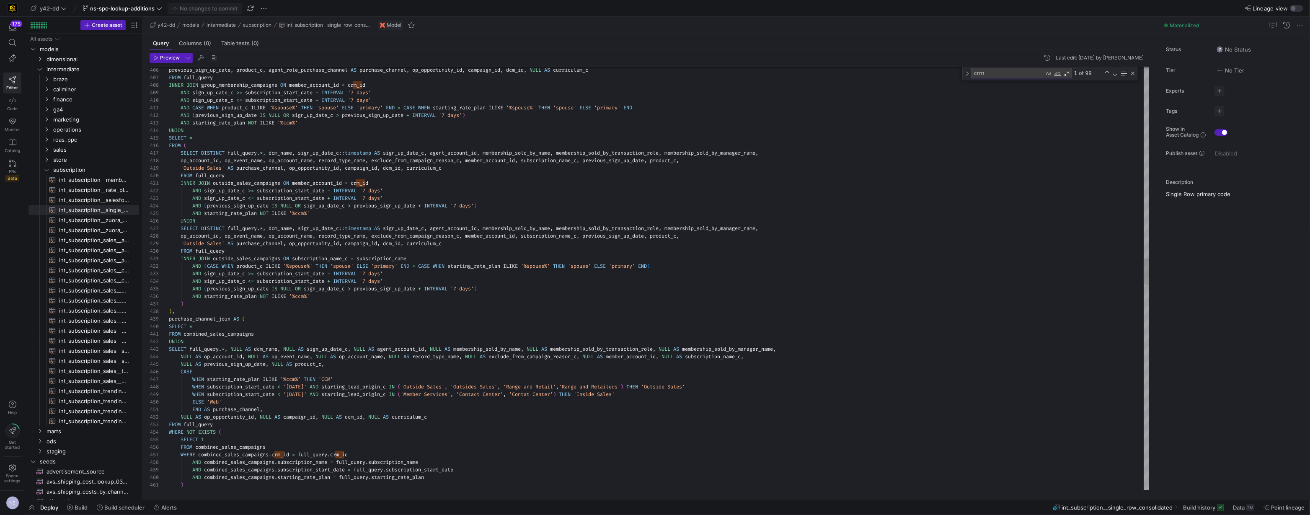
click at [981, 72] on textarea "crm" at bounding box center [1008, 73] width 72 height 10
type textarea "-- File Name: int_subscription__single_row_consolidated.sql -- Created By: Brad…"
type textarea "re"
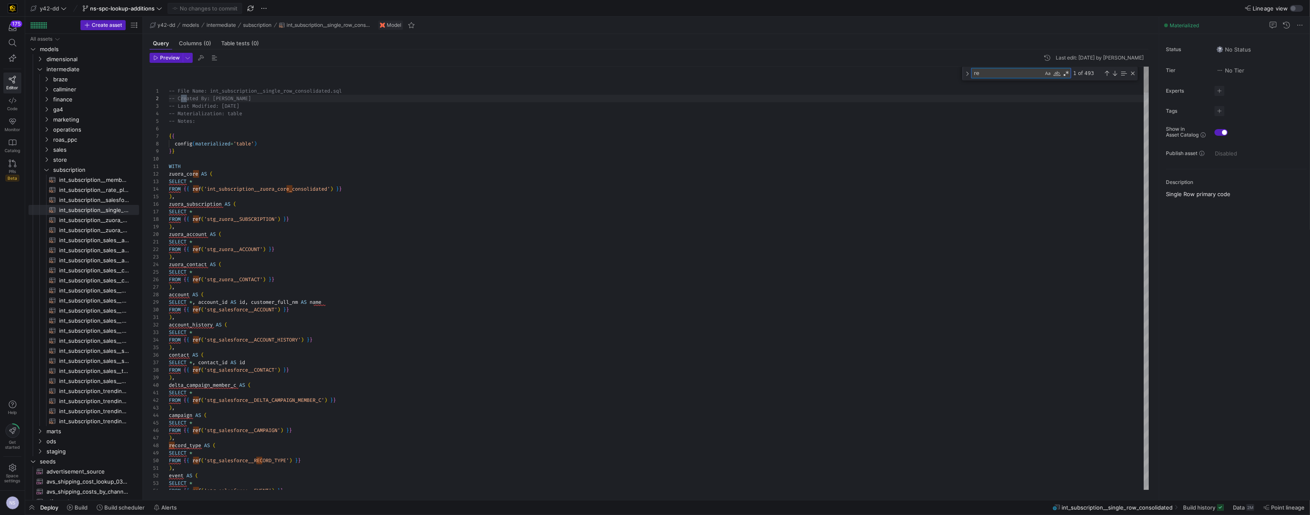
type textarea "WITH zuora_core AS ( SELECT * FROM {{ ref('int_subscription__zuora_core_consoli…"
type textarea "ref"
type textarea "), event AS ( SELECT * FROM {{ ref('stg_salesforce__EVENT') }} ), referrals_c A…"
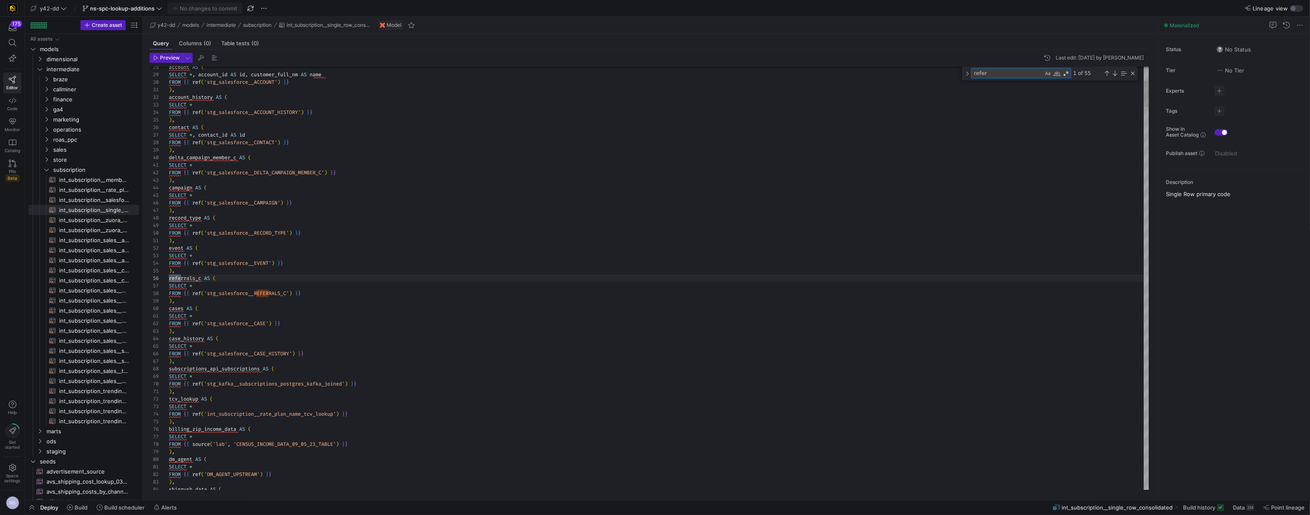
scroll to position [75, 15]
type textarea "refer"
click at [1113, 73] on div "Next Match (Enter)" at bounding box center [1115, 73] width 7 height 7
type textarea ") QUALIFY row_number = 1 ), referrals AS ( SELECT DISTINCT name, referred_c, re…"
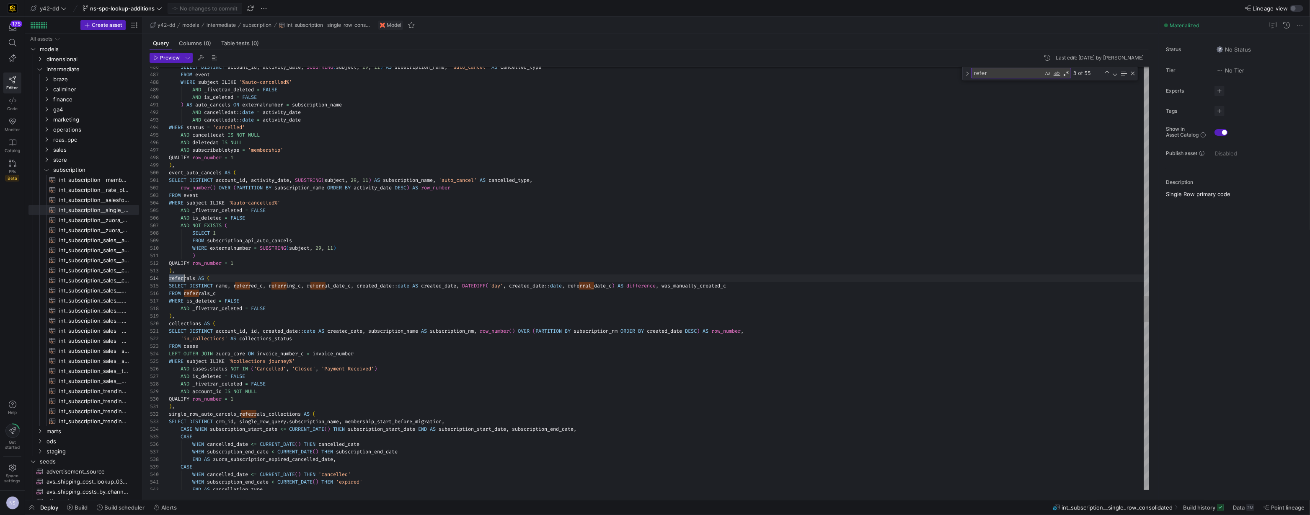
click at [980, 74] on textarea "refer" at bounding box center [1008, 73] width 72 height 10
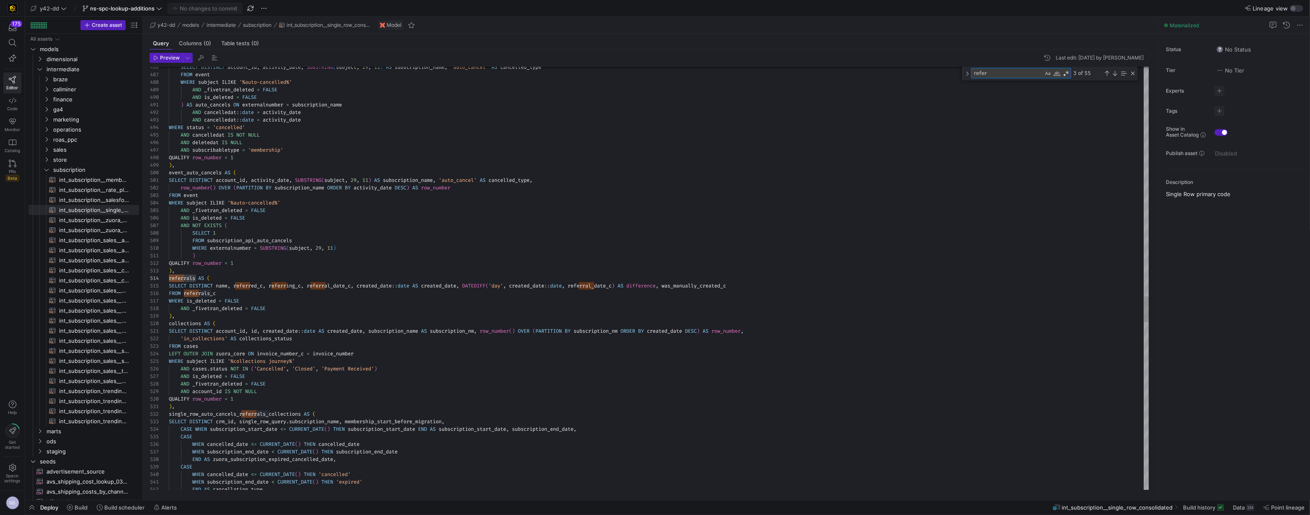
paste textarea "rals"
type textarea "referrals"
click at [1115, 75] on div "Next Match (Enter)" at bounding box center [1115, 73] width 7 height 7
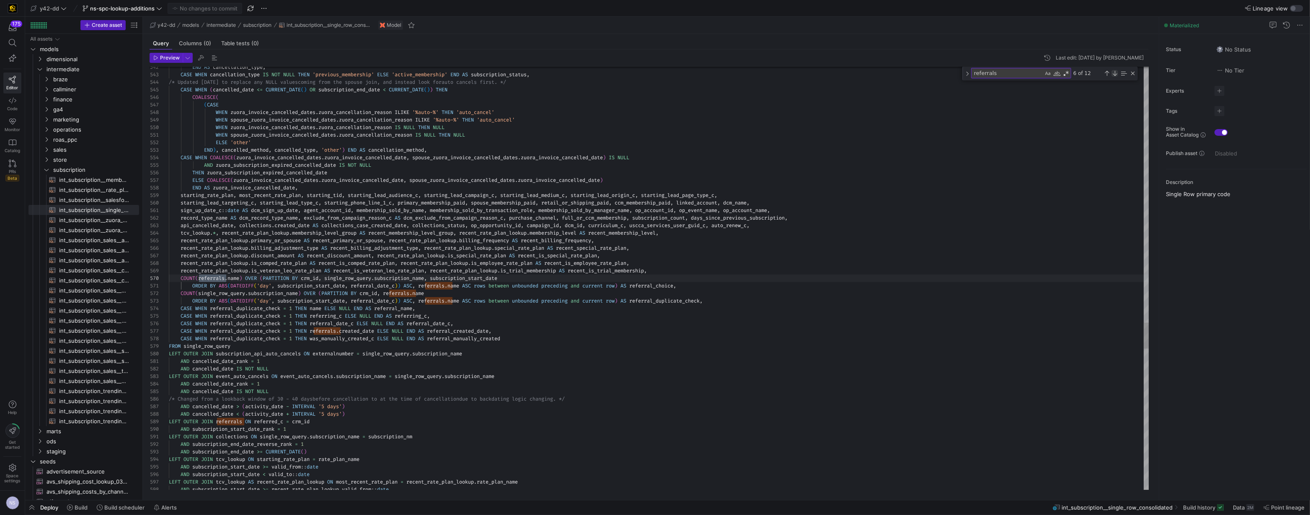
scroll to position [38, 57]
click at [1108, 74] on div "Previous Match (⇧Enter)" at bounding box center [1107, 73] width 7 height 7
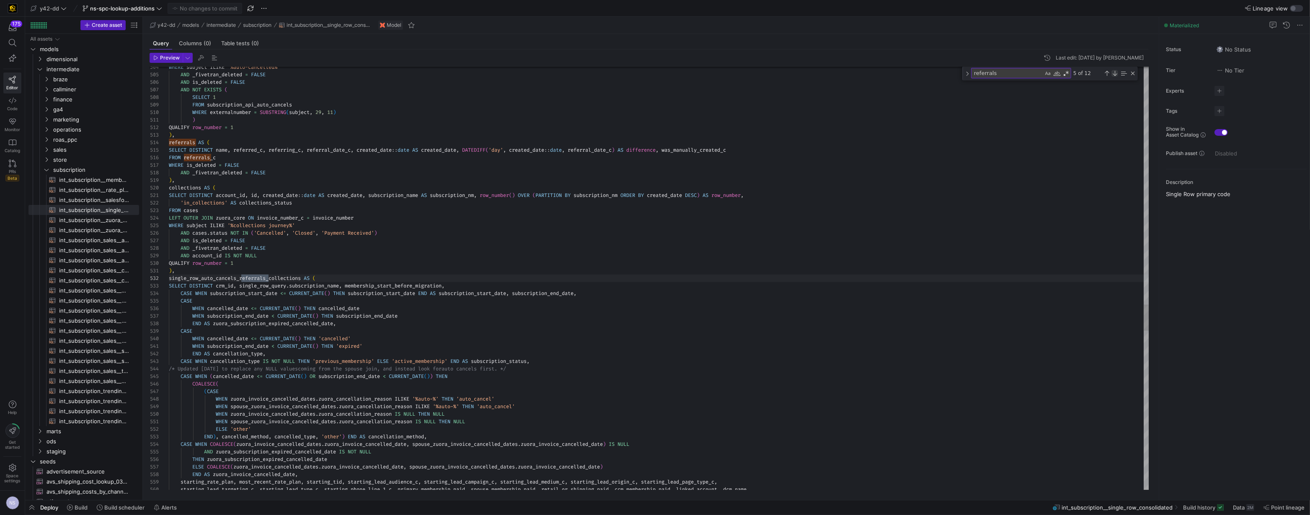
click at [1112, 75] on div "Next Match (Enter)" at bounding box center [1115, 73] width 7 height 7
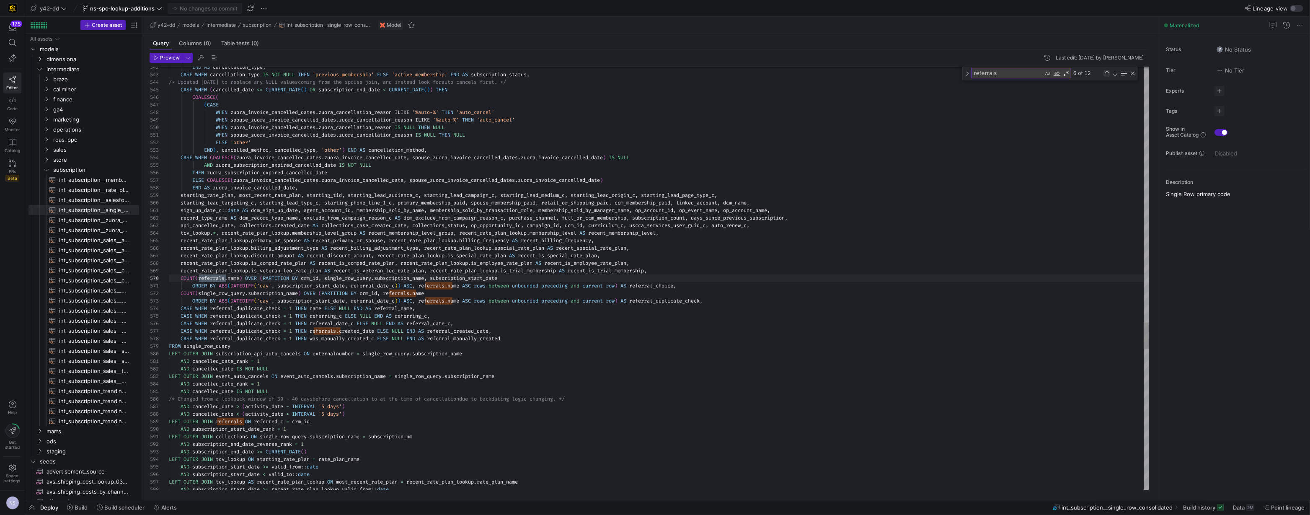
click at [1108, 73] on div "Previous Match (⇧Enter)" at bounding box center [1107, 73] width 7 height 7
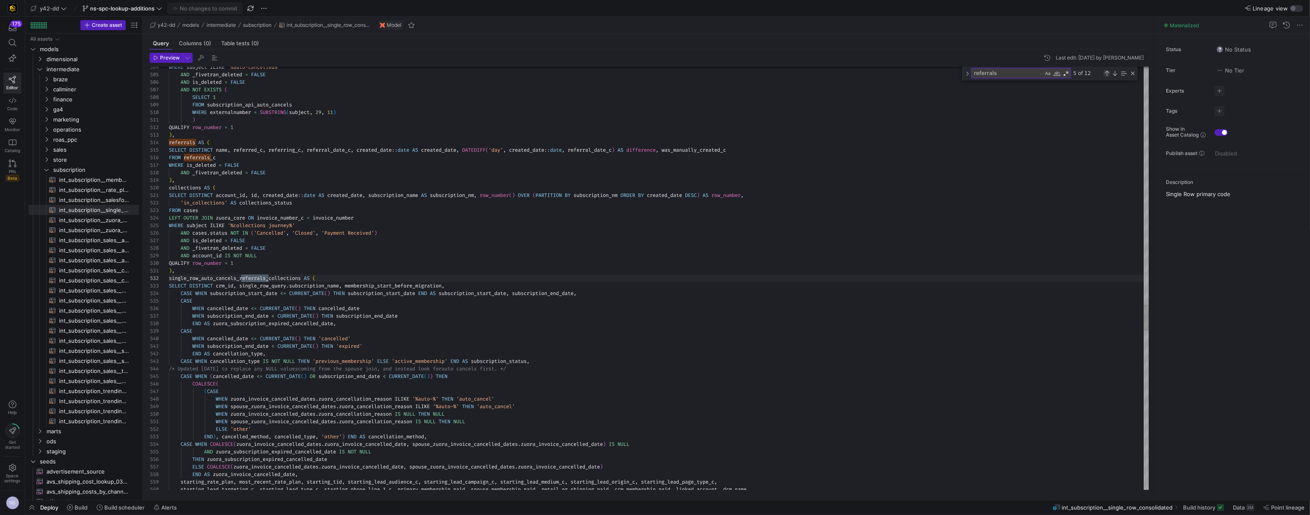
click at [1108, 73] on div "Previous Match (⇧Enter)" at bounding box center [1107, 73] width 7 height 7
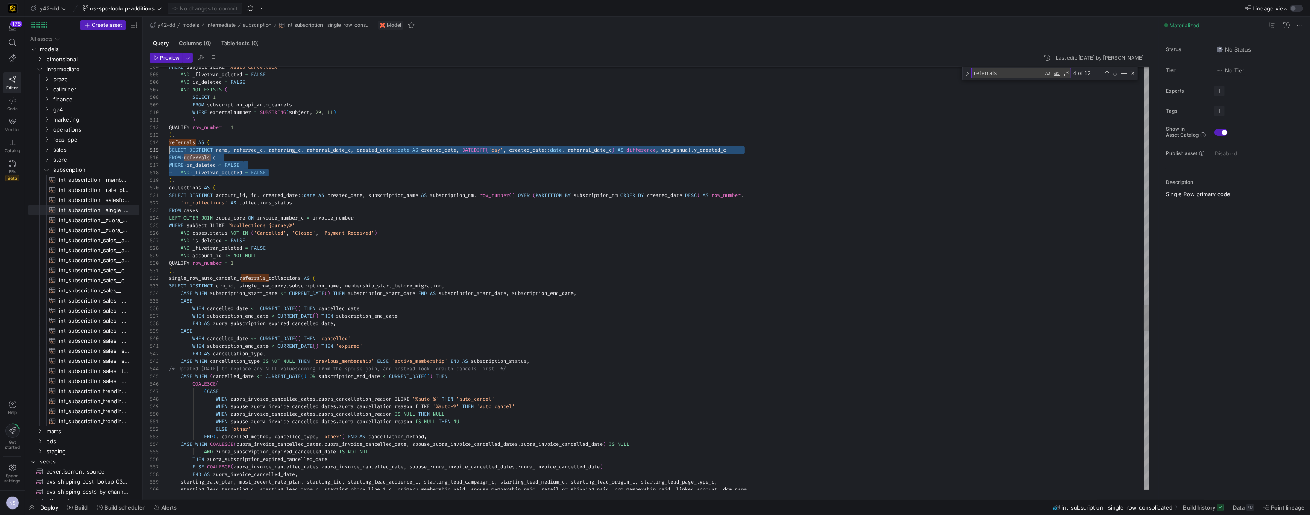
drag, startPoint x: 277, startPoint y: 172, endPoint x: 162, endPoint y: 152, distance: 117.4
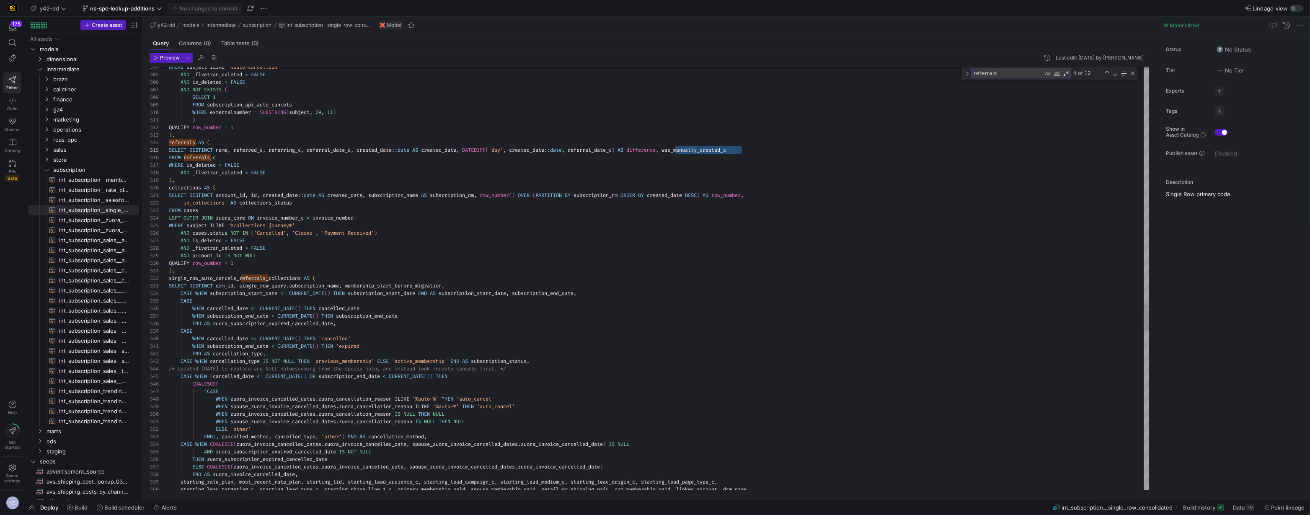
click at [985, 71] on textarea "referrals" at bounding box center [1008, 73] width 72 height 10
paste textarea "was_manually_created_c"
type textarea "unbounded preceding and current row) AS referral_duplicate_check, CASE WHEN ref…"
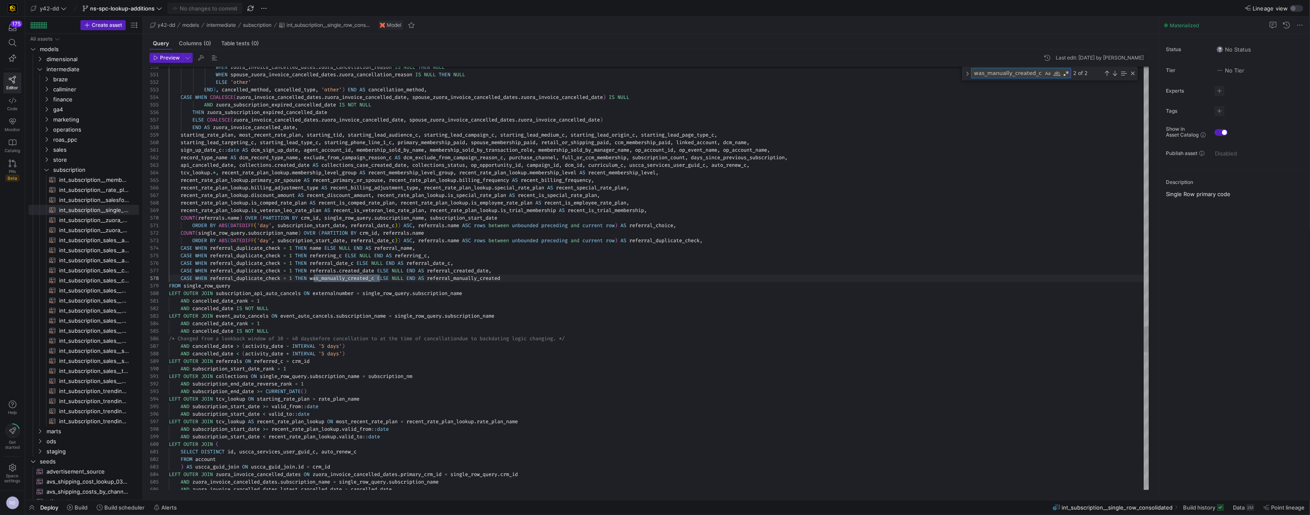
scroll to position [60, 211]
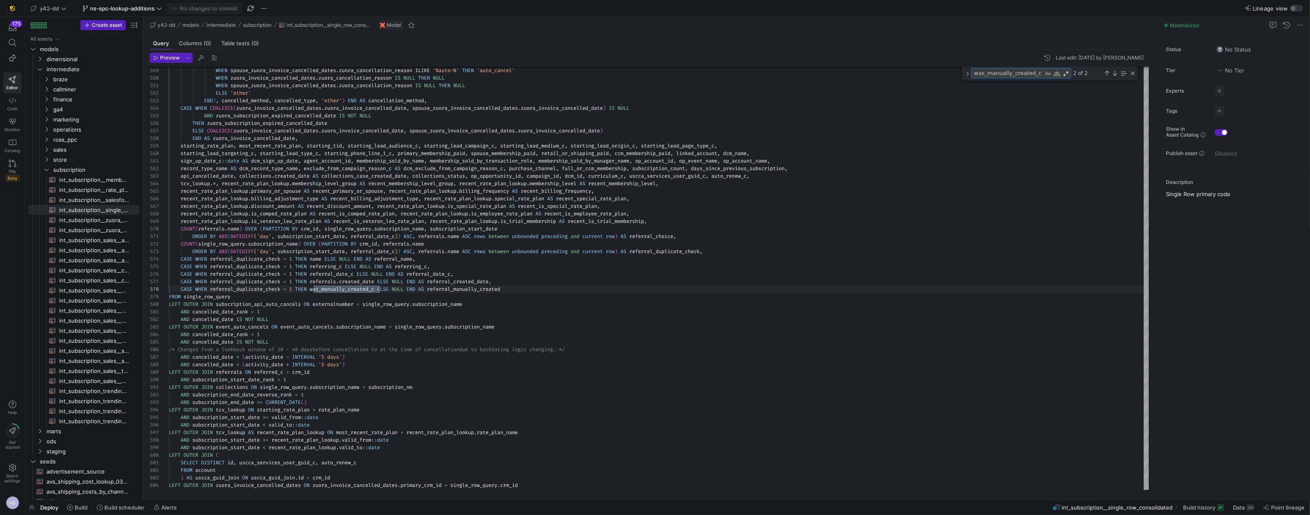
type textarea "was_manually_created_c"
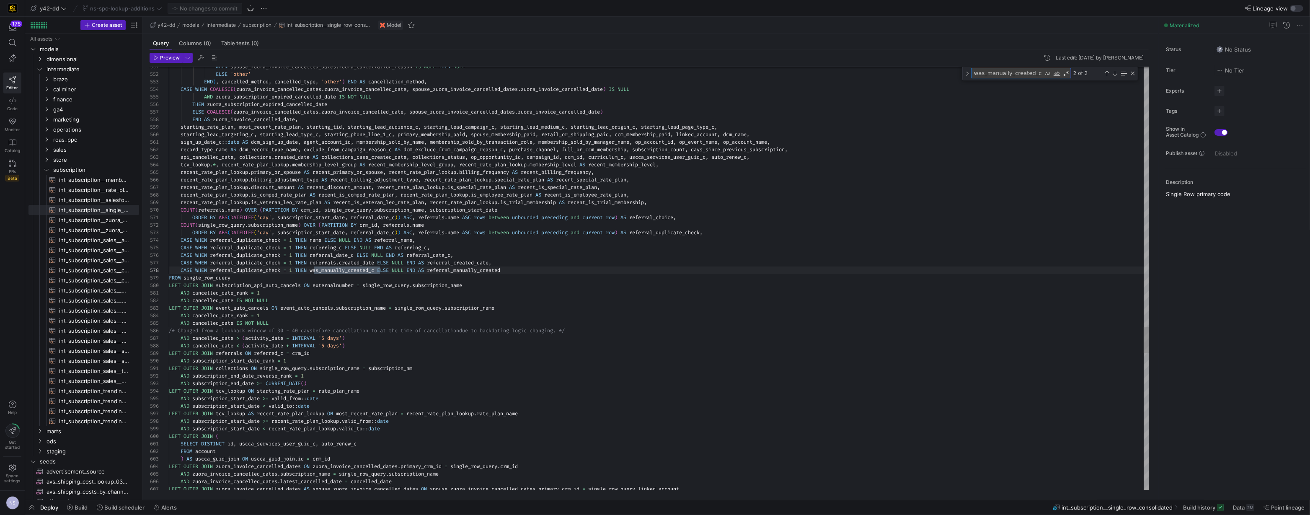
scroll to position [60, 211]
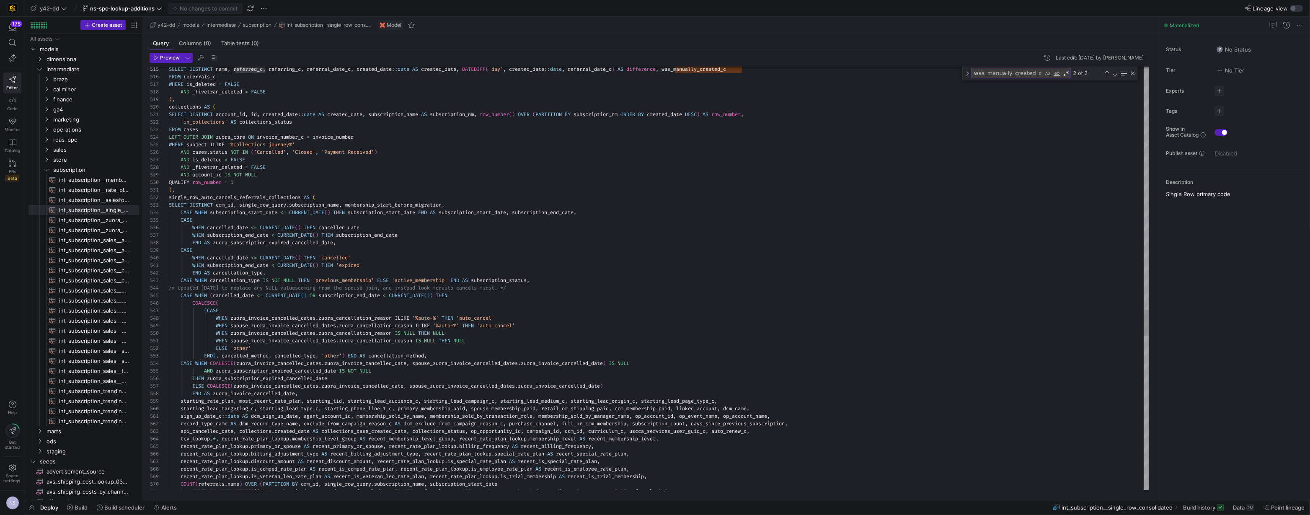
click at [283, 67] on div at bounding box center [650, 68] width 1000 height 3
click at [1011, 70] on textarea "was_manually_created_c" at bounding box center [1008, 73] width 72 height 10
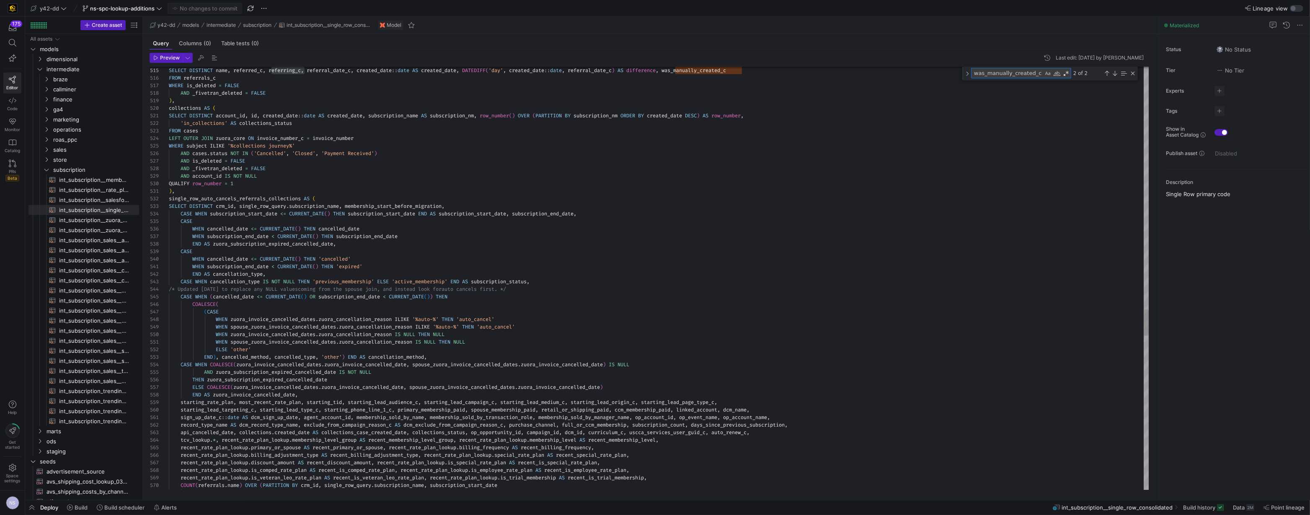
click at [1011, 70] on textarea "was_manually_created_c" at bounding box center [1008, 73] width 72 height 10
paste textarea "referring"
type textarea "e_c)) ASC, referrals.name ASC rows between unbounded preceding and current row)…"
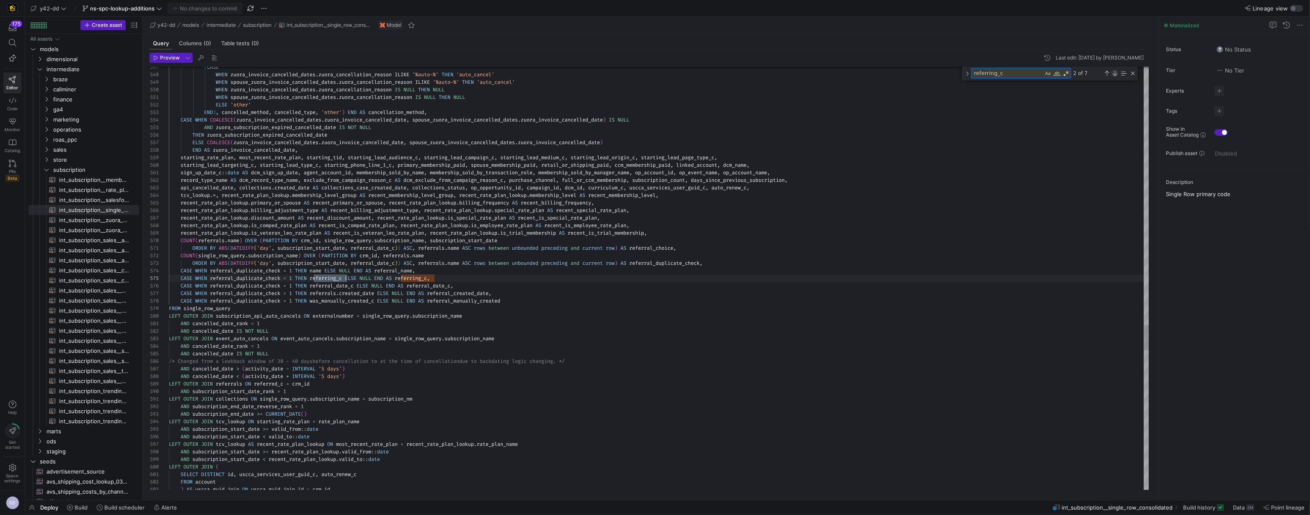
type textarea "referring_c"
click at [1115, 74] on div "Next Match (Enter)" at bounding box center [1115, 73] width 7 height 7
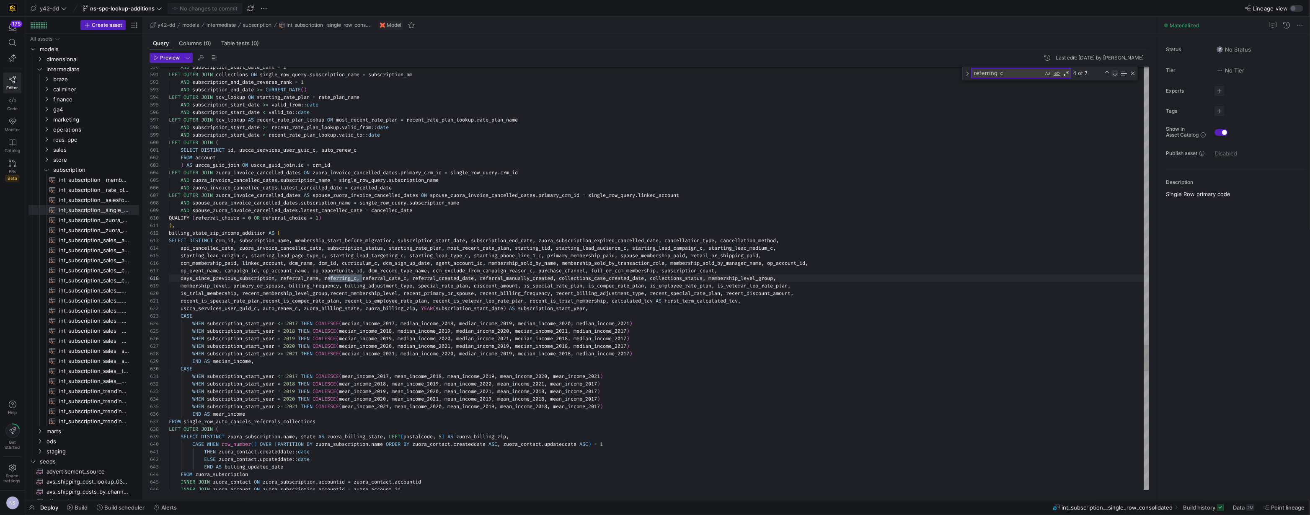
scroll to position [38, 193]
click at [1115, 74] on div "Next Match (Enter)" at bounding box center [1115, 73] width 7 height 7
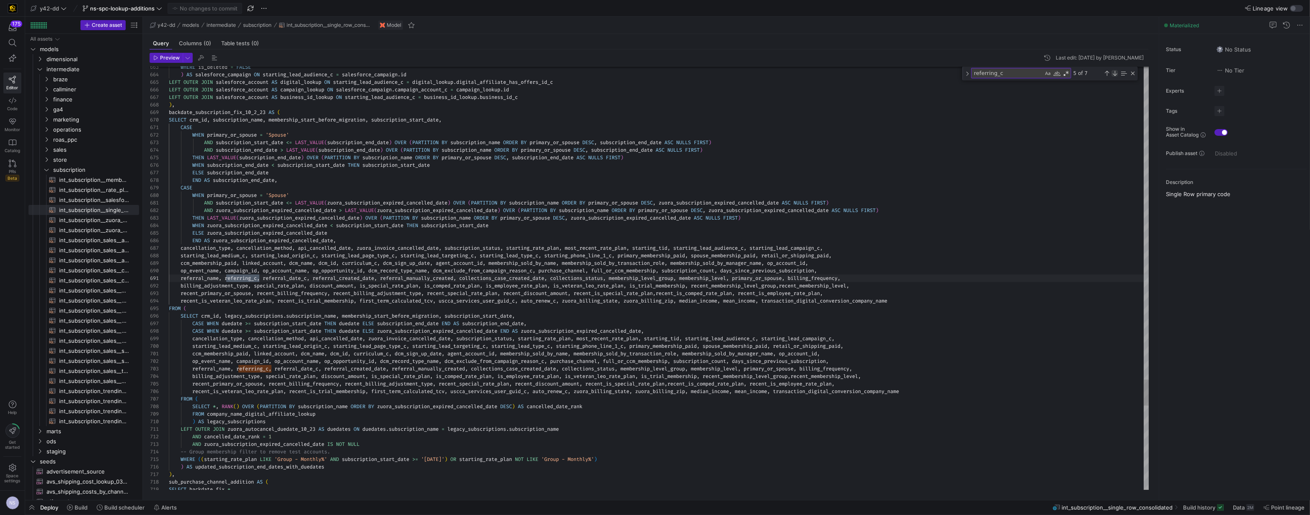
click at [1115, 74] on div "Next Match (Enter)" at bounding box center [1115, 73] width 7 height 7
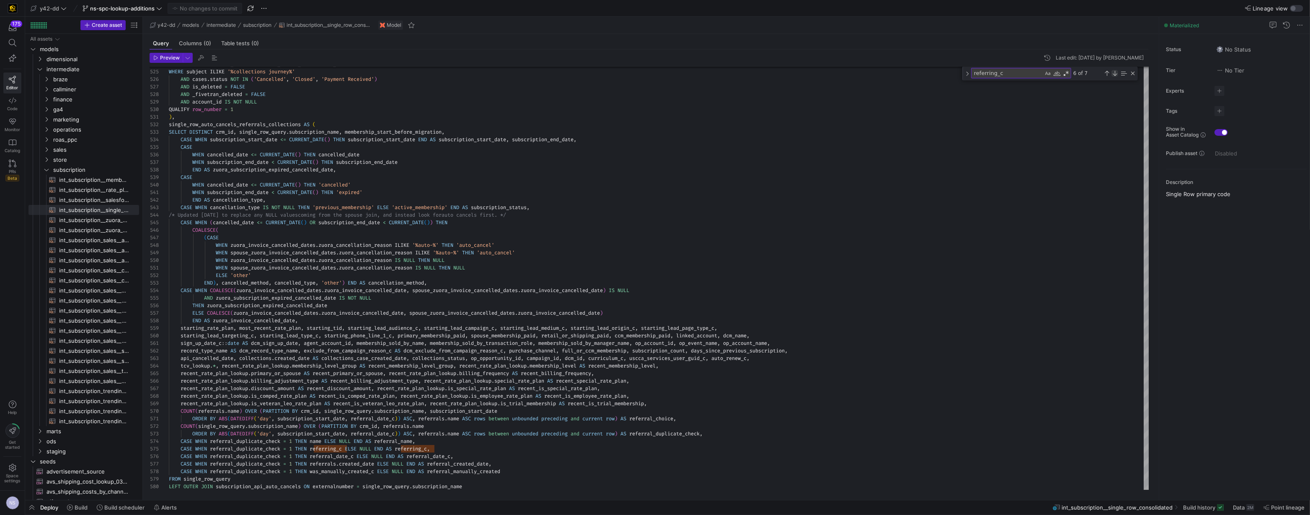
click at [1115, 73] on div "Next Match (Enter)" at bounding box center [1115, 73] width 7 height 7
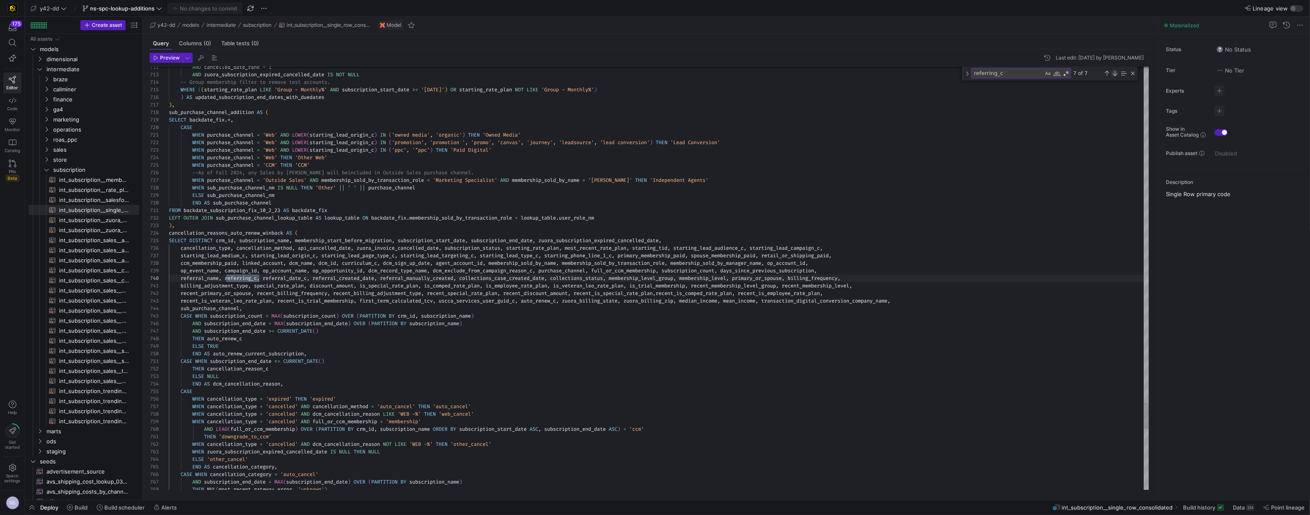
click at [1115, 73] on div "Next Match (Enter)" at bounding box center [1115, 73] width 7 height 7
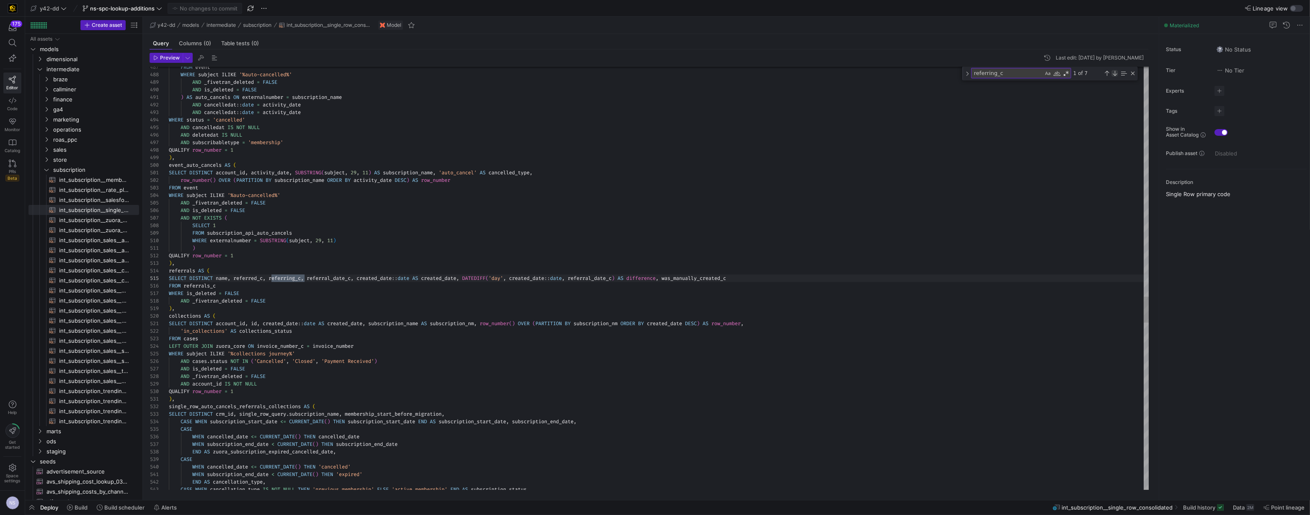
click at [1114, 74] on div "Next Match (Enter)" at bounding box center [1115, 73] width 7 height 7
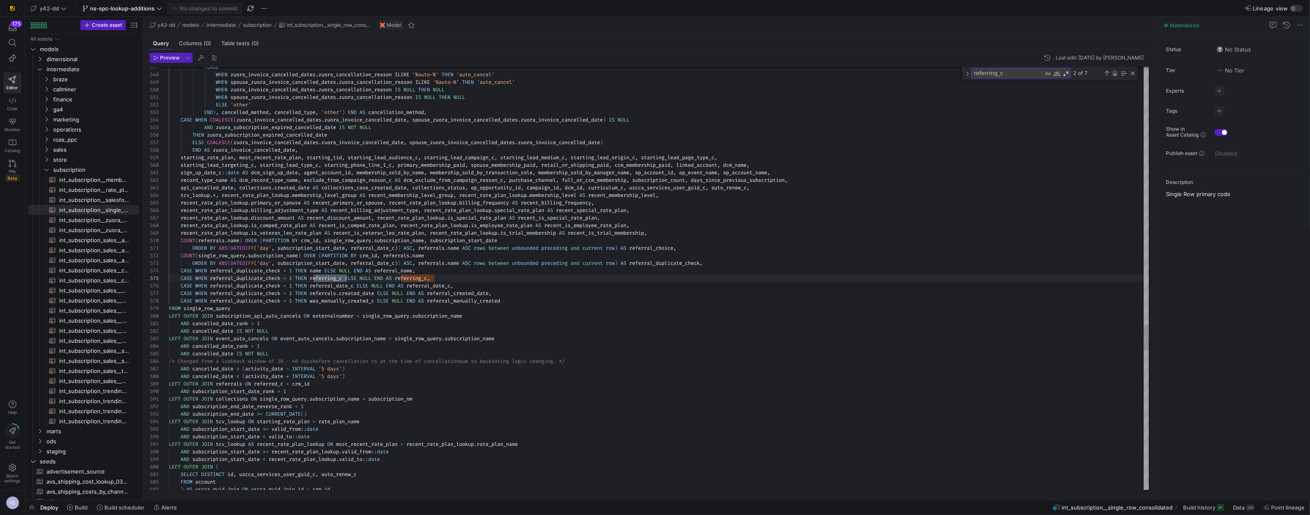
scroll to position [75, 178]
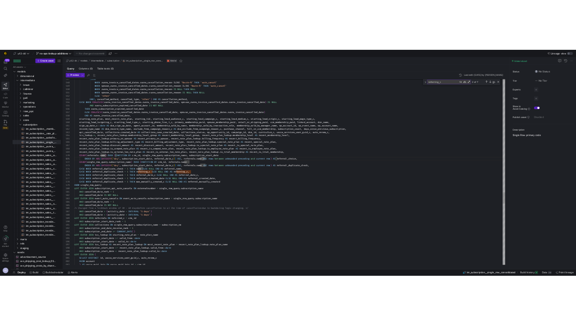
scroll to position [0, 298]
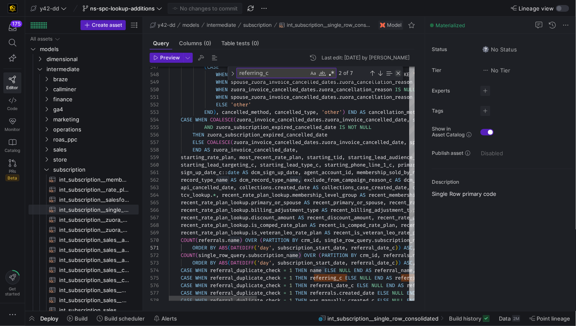
click at [399, 72] on div "Close (Escape)" at bounding box center [398, 73] width 7 height 7
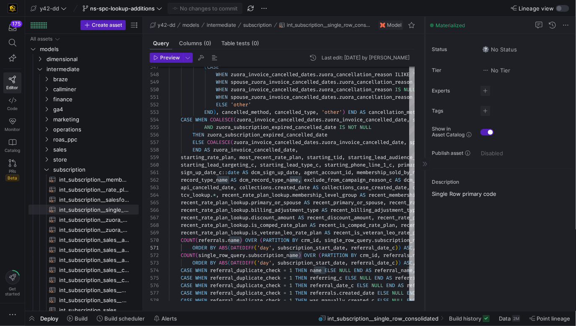
click at [424, 163] on icon at bounding box center [425, 164] width 4 height 5
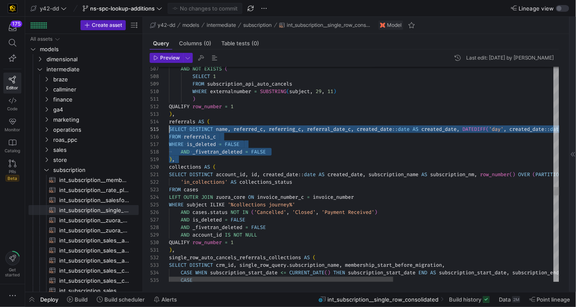
scroll to position [23, 0]
drag, startPoint x: 197, startPoint y: 158, endPoint x: 166, endPoint y: 123, distance: 46.7
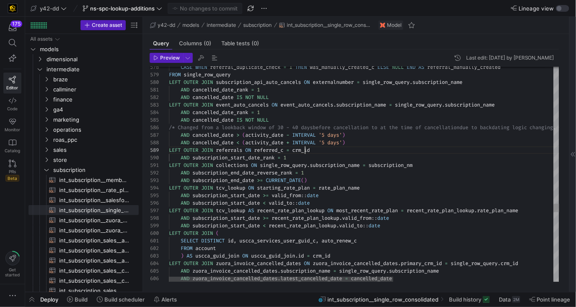
drag, startPoint x: 293, startPoint y: 157, endPoint x: 141, endPoint y: 149, distance: 152.7
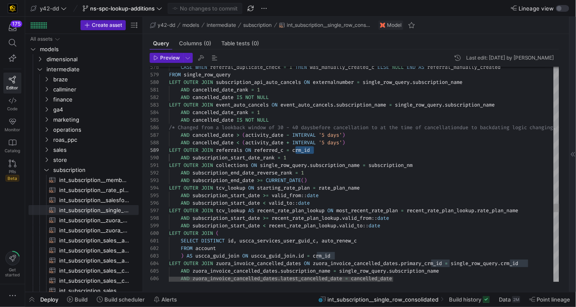
type textarea "d_date IS NOT NULL LEFT OUTER JOIN event_auto_cancels ON event_auto_cancels.sub…"
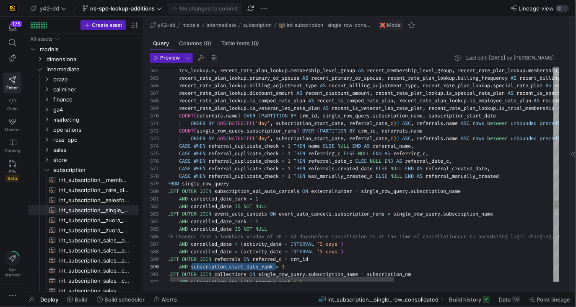
type textarea "subscription_start_date_rank"
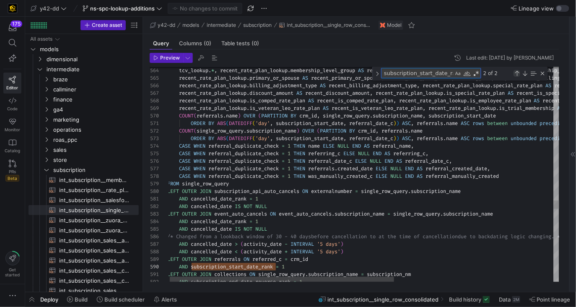
click at [515, 74] on div "Previous Match (⇧Enter)" at bounding box center [516, 73] width 7 height 7
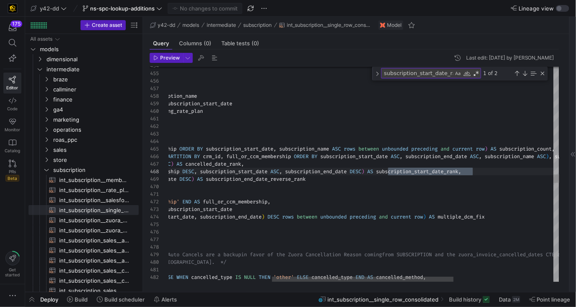
scroll to position [15, 528]
click at [481, 172] on div "WHERE NOT EXISTS ( SELECT 1 FROM combined_sales_campaigns WHERE combined_sales_…" at bounding box center [361, 28] width 826 height 6792
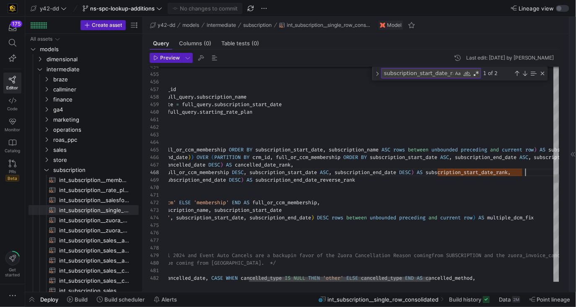
click at [486, 171] on div "WHERE NOT EXISTS ( SELECT 1 FROM combined_sales_campaigns WHERE combined_sales_…" at bounding box center [410, 29] width 826 height 6792
click at [486, 171] on div "WHERE NOT EXISTS ( SELECT 1 FROM combined_sales_campaigns WHERE combined_sales_…" at bounding box center [412, 29] width 826 height 6792
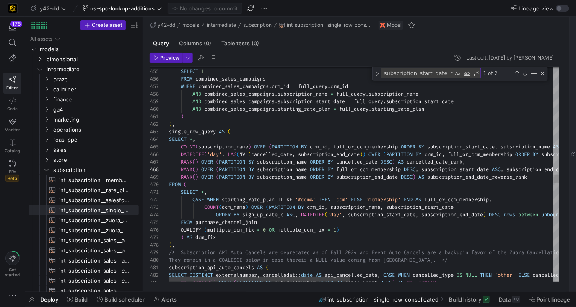
click at [304, 169] on div "WHERE NOT EXISTS ( SELECT 1 FROM combined_sales_campaigns WHERE combined_sales_…" at bounding box center [582, 26] width 826 height 6792
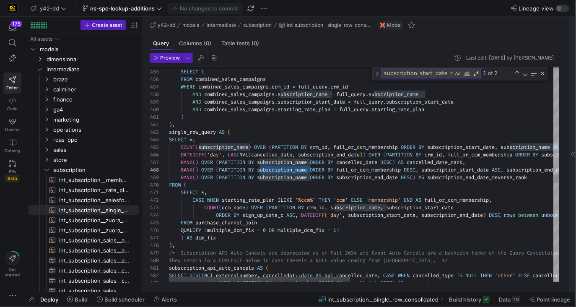
click at [470, 169] on div "WHERE NOT EXISTS ( SELECT 1 FROM combined_sales_campaigns WHERE combined_sales_…" at bounding box center [582, 26] width 826 height 6792
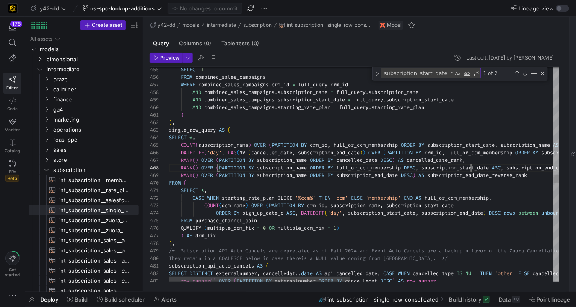
scroll to position [23, 329]
click at [470, 169] on div "SELECT 1 FROM combined_sales_campaigns WHERE combined_sales_campaigns . crm_id …" at bounding box center [582, 24] width 826 height 6792
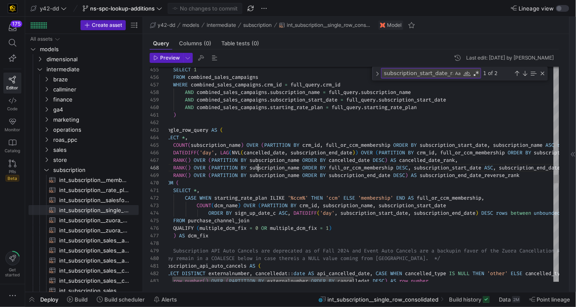
click at [258, 170] on div "SELECT 1 FROM combined_sales_campaigns WHERE combined_sales_campaigns . crm_id …" at bounding box center [574, 24] width 826 height 6792
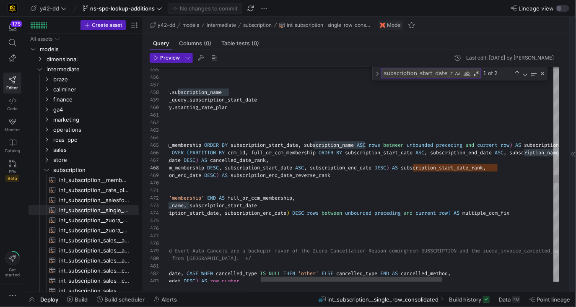
click at [466, 166] on div "SELECT 1 FROM combined_sales_campaigns WHERE combined_sales_campaigns . crm_id …" at bounding box center [385, 24] width 826 height 6792
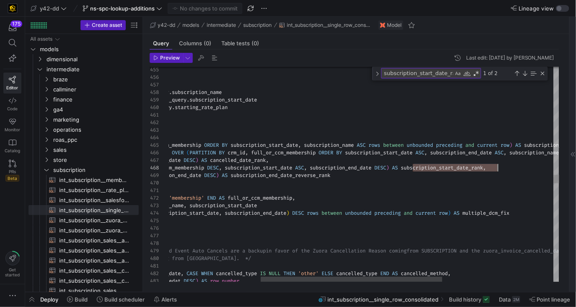
scroll to position [15, 525]
click at [466, 166] on div "SELECT 1 FROM combined_sales_campaigns WHERE combined_sales_campaigns . crm_id …" at bounding box center [385, 24] width 826 height 6792
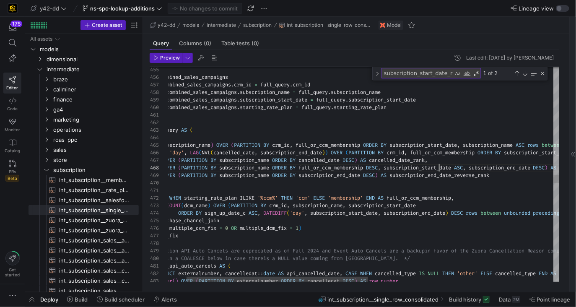
click at [440, 167] on div "SELECT 1 FROM combined_sales_campaigns WHERE combined_sales_campaigns . crm_id …" at bounding box center [544, 24] width 826 height 6792
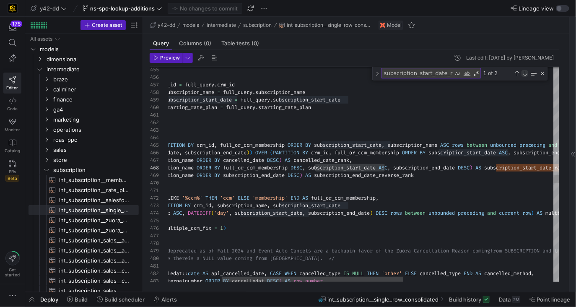
click at [521, 72] on div "Next Match (Enter)" at bounding box center [524, 73] width 7 height 7
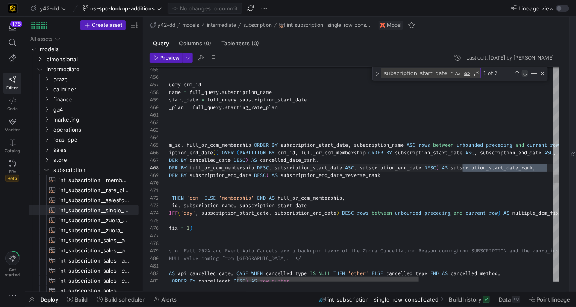
click at [522, 72] on div "Next Match (Enter)" at bounding box center [524, 73] width 7 height 7
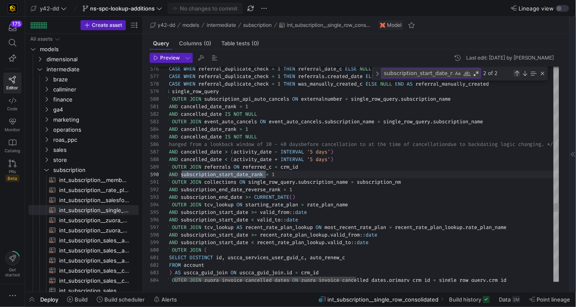
click at [518, 73] on div "Previous Match (⇧Enter)" at bounding box center [516, 73] width 7 height 7
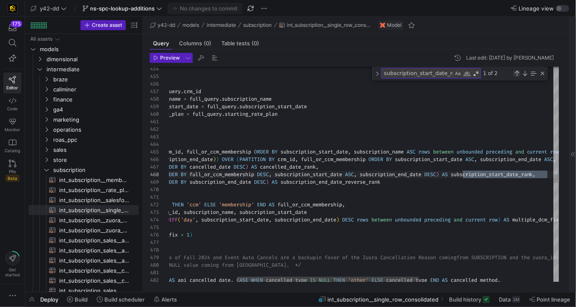
scroll to position [0, 525]
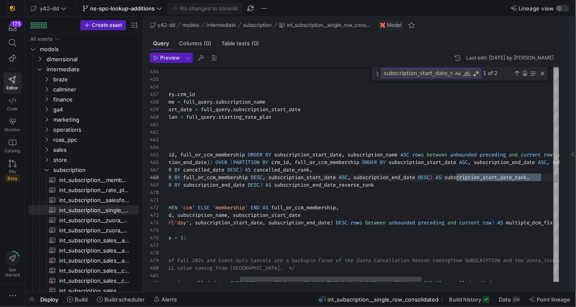
click at [527, 71] on div "Next Match (Enter)" at bounding box center [524, 73] width 7 height 7
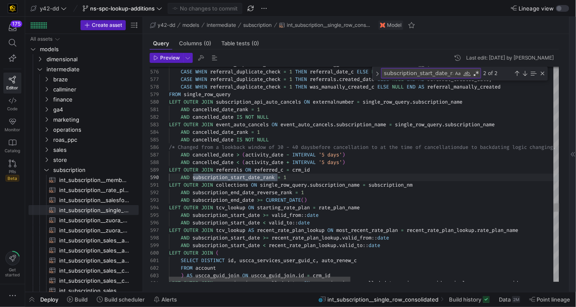
scroll to position [52, 121]
click at [517, 74] on div "Previous Match (⇧Enter)" at bounding box center [516, 73] width 7 height 7
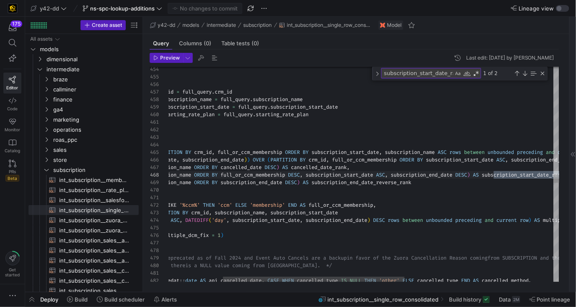
scroll to position [23, 368]
click at [439, 180] on div "WHERE NOT EXISTS ( SELECT 1 FROM combined_sales_campaigns WHERE combined_sales_…" at bounding box center [466, 31] width 826 height 6792
click at [524, 73] on div "Next Match (Enter)" at bounding box center [524, 73] width 7 height 7
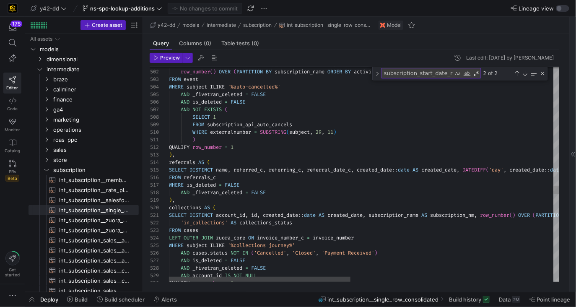
type textarea ") QUALIFY row_number = 1 ), referrals AS ( SELECT DISTINCT name, referred_c, re…"
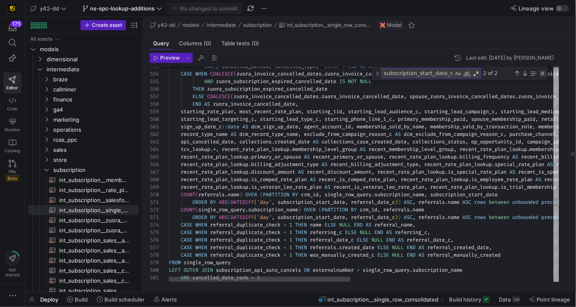
click at [541, 75] on div "Close (Escape)" at bounding box center [542, 73] width 7 height 7
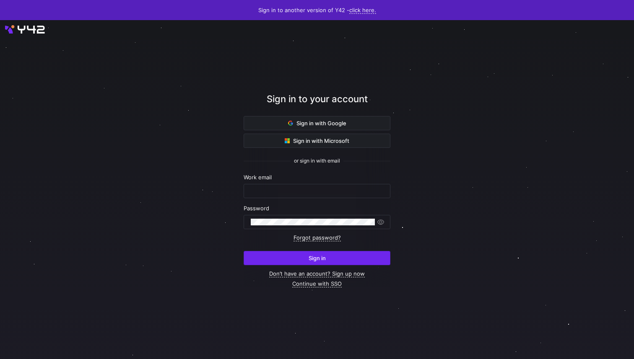
type input "[EMAIL_ADDRESS][PERSON_NAME][DOMAIN_NAME]"
click at [356, 259] on span "submit" at bounding box center [317, 257] width 146 height 13
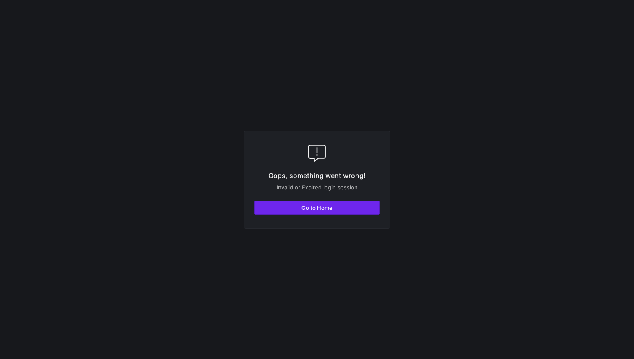
click at [329, 207] on span "Go to Home" at bounding box center [316, 207] width 31 height 7
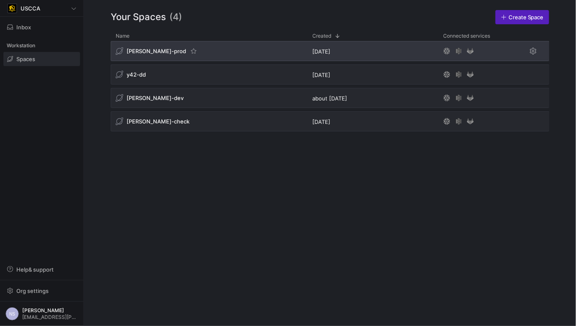
click at [219, 58] on div "[PERSON_NAME]-prod" at bounding box center [209, 51] width 197 height 20
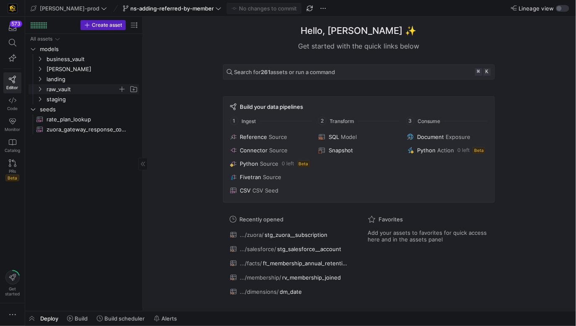
click at [72, 85] on span "raw_vault" at bounding box center [82, 90] width 71 height 10
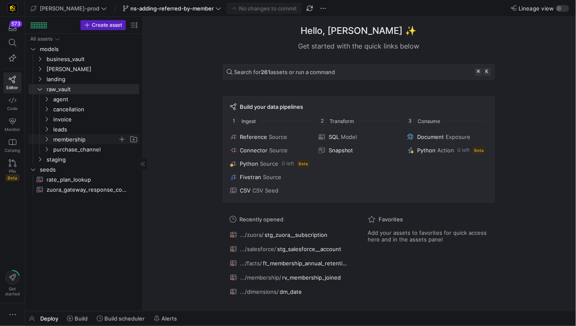
click at [84, 137] on span "membership" at bounding box center [85, 140] width 65 height 10
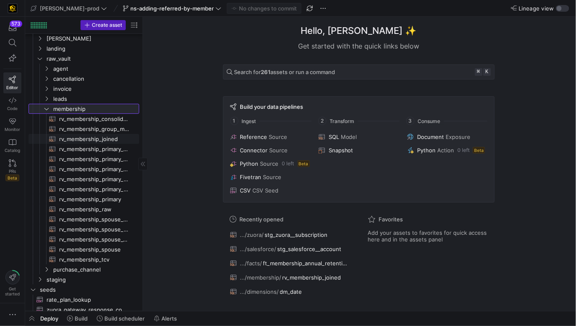
scroll to position [33, 0]
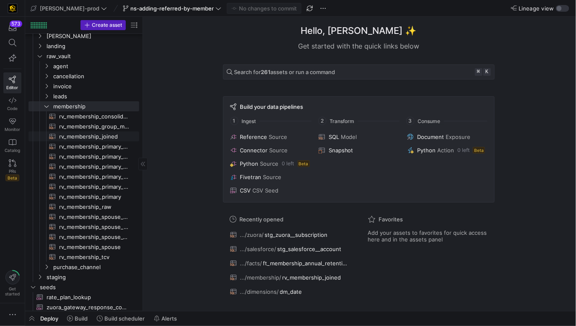
click at [104, 132] on div "All assets models business_vault [PERSON_NAME] landing raw_vault staging seeds …" at bounding box center [83, 157] width 111 height 312
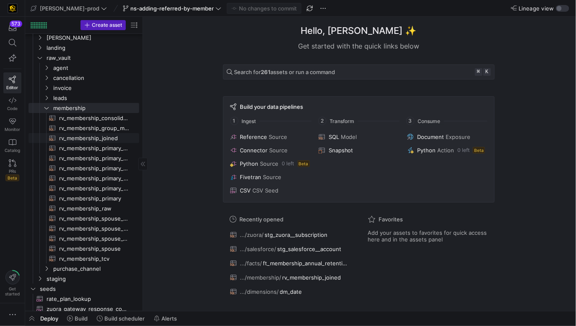
scroll to position [32, 0]
click at [103, 135] on span "rv_membership_joined​​​​​​​​​​" at bounding box center [94, 138] width 70 height 10
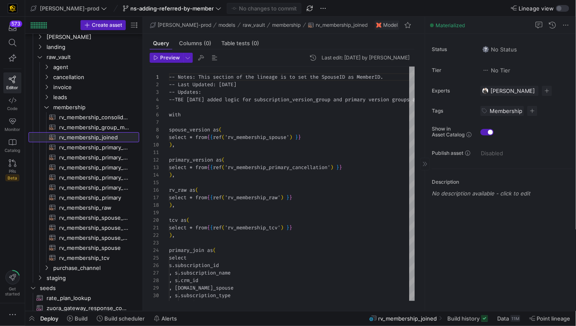
scroll to position [75, 0]
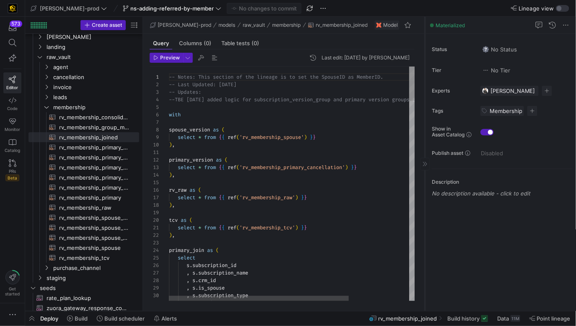
click at [424, 163] on icon at bounding box center [424, 164] width 5 height 5
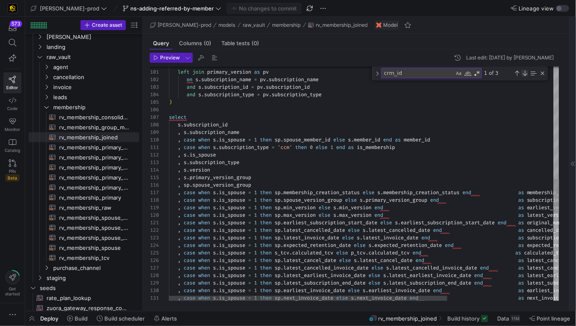
click at [524, 73] on div "Next Match (Enter)" at bounding box center [524, 73] width 7 height 7
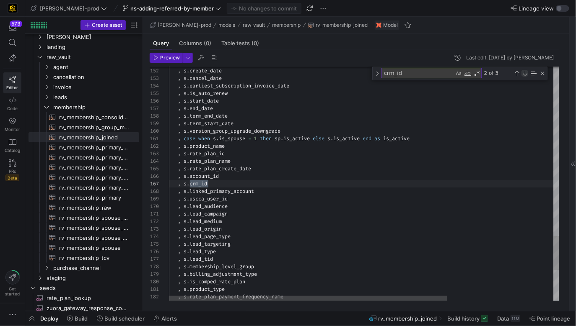
click at [524, 73] on div "Next Match (Enter)" at bounding box center [524, 73] width 7 height 7
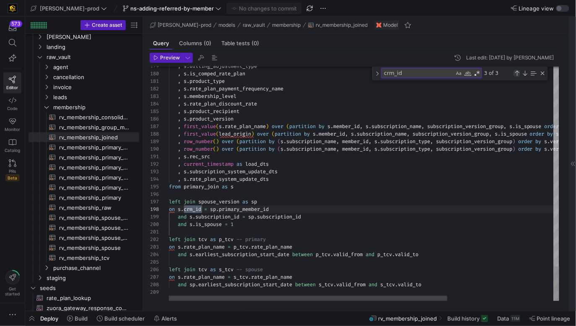
click at [518, 73] on div "Previous Match (⇧Enter)" at bounding box center [516, 73] width 7 height 7
type textarea ", case when [DOMAIN_NAME]_spouse = 1 then [DOMAIN_NAME]_active else [DOMAIN_NAM…"
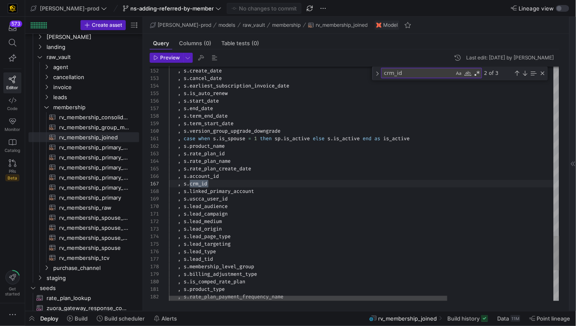
scroll to position [75, 39]
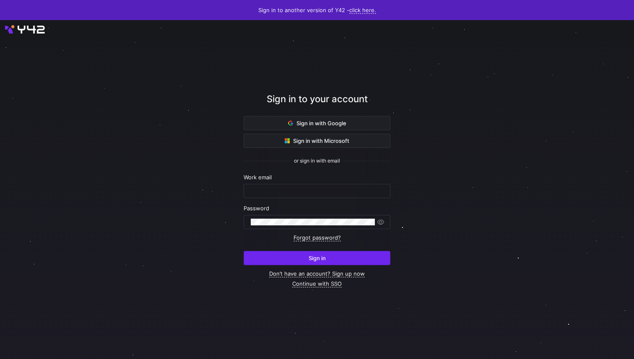
type input "[EMAIL_ADDRESS][PERSON_NAME][DOMAIN_NAME]"
click at [365, 251] on span "submit" at bounding box center [317, 257] width 146 height 13
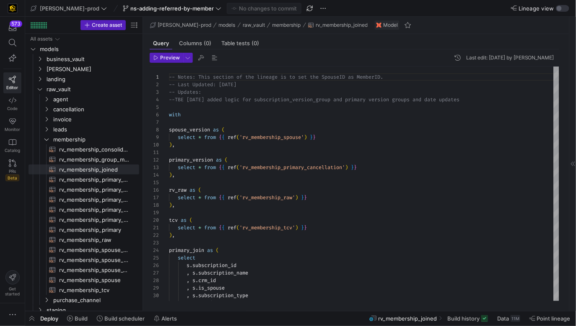
scroll to position [75, 0]
click at [74, 137] on span "membership" at bounding box center [85, 140] width 65 height 10
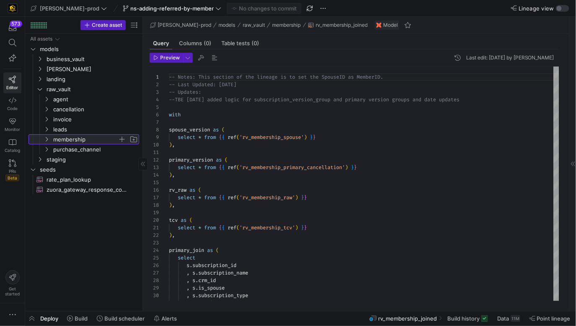
click at [76, 140] on span "membership" at bounding box center [85, 140] width 65 height 10
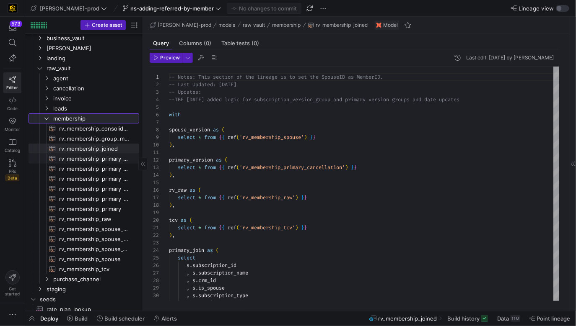
scroll to position [34, 0]
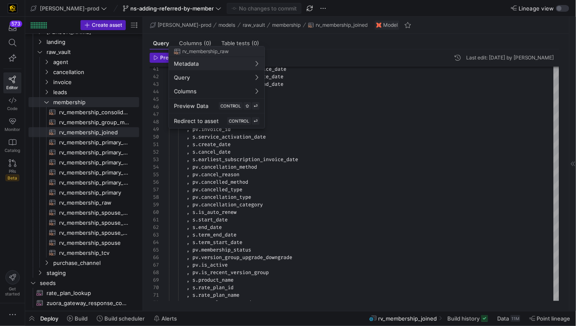
click at [384, 176] on div at bounding box center [288, 163] width 576 height 326
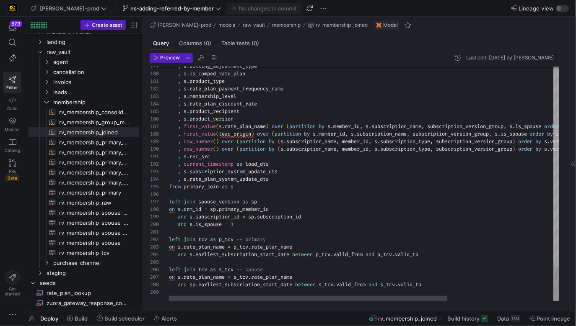
scroll to position [67, 66]
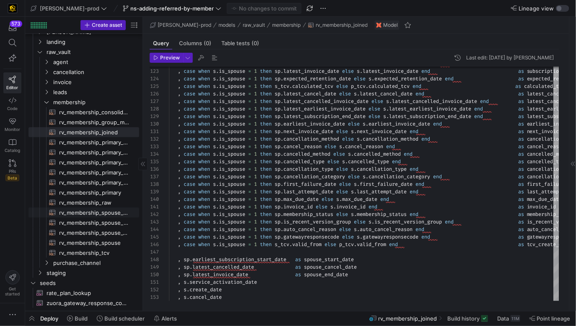
click at [100, 214] on span "rv_membership_spouse_dates​​​​​​​​​​" at bounding box center [94, 213] width 70 height 10
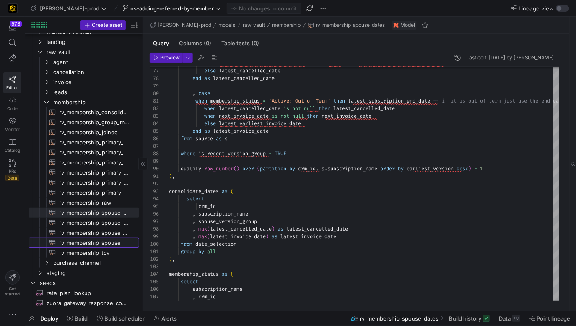
click at [101, 244] on span "rv_membership_spouse​​​​​​​​​​" at bounding box center [94, 243] width 70 height 10
type textarea "-- Updates: --TBE [DATE] added logic for spouse membership versioning with sour…"
